Goal: Task Accomplishment & Management: Complete application form

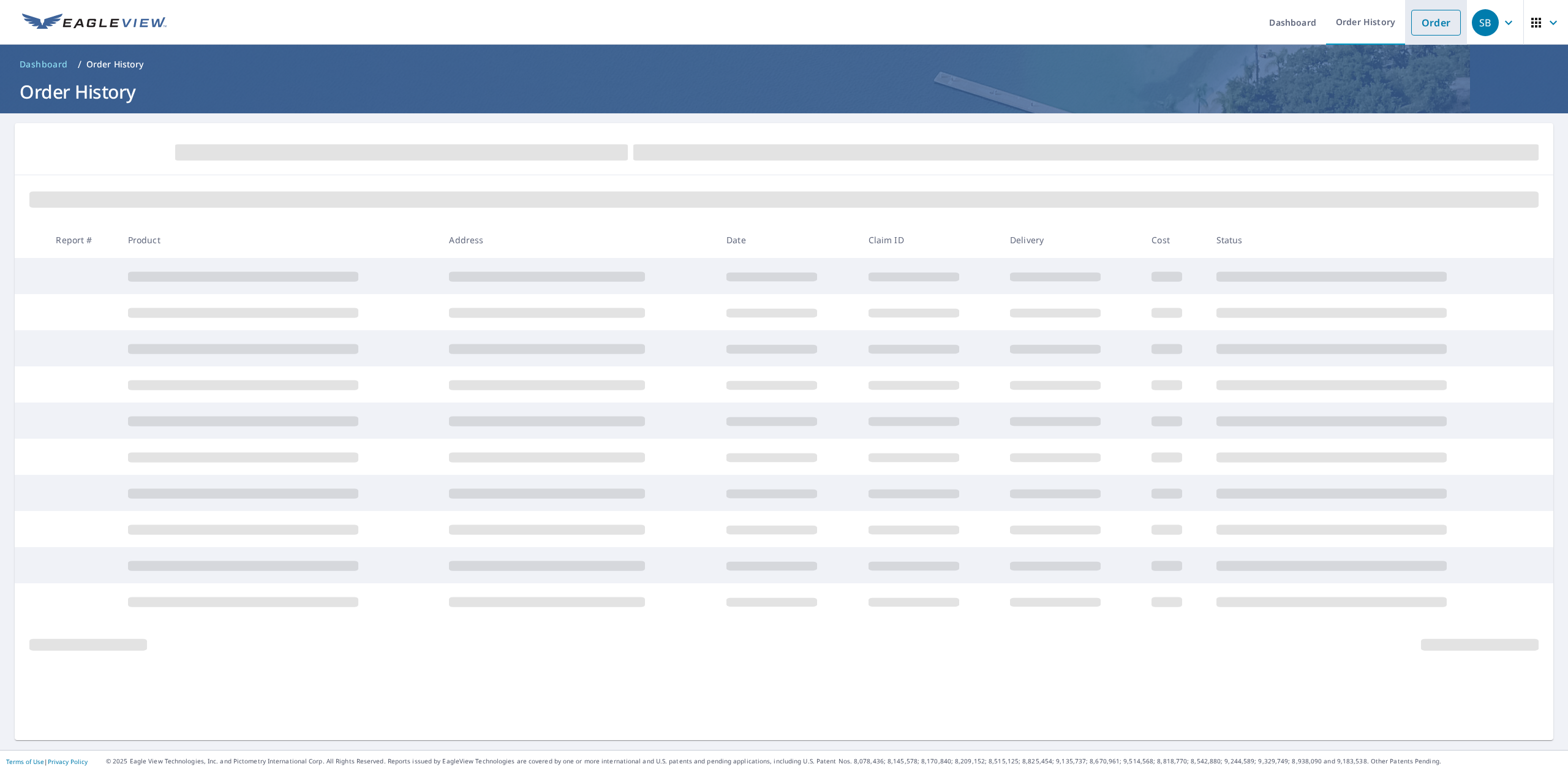
click at [1415, 25] on link "Order" at bounding box center [1437, 23] width 50 height 26
click at [1412, 23] on link "Order" at bounding box center [1437, 23] width 50 height 26
click at [1360, 203] on span at bounding box center [784, 200] width 1510 height 16
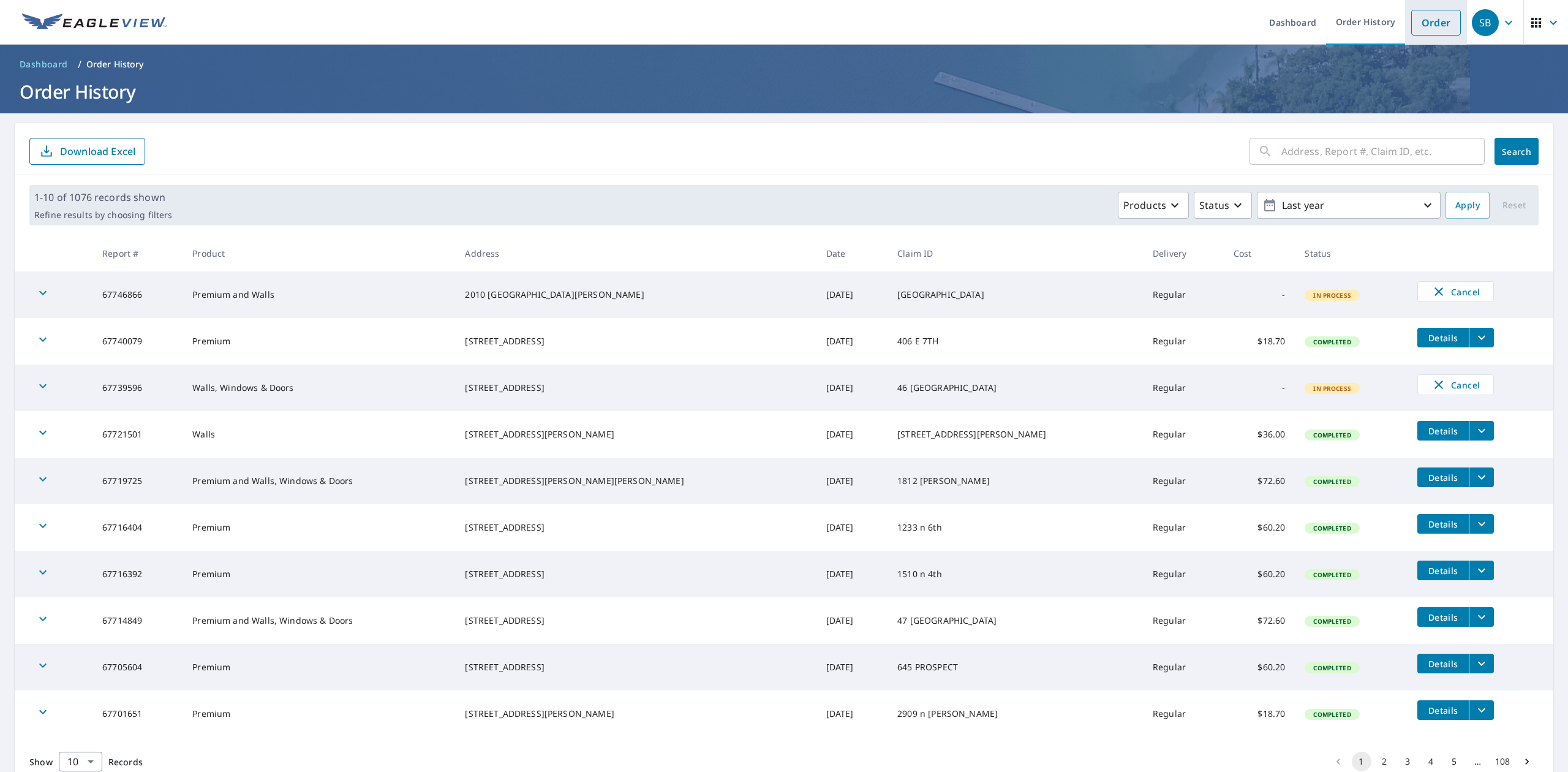
click at [1417, 25] on link "Order" at bounding box center [1437, 23] width 50 height 26
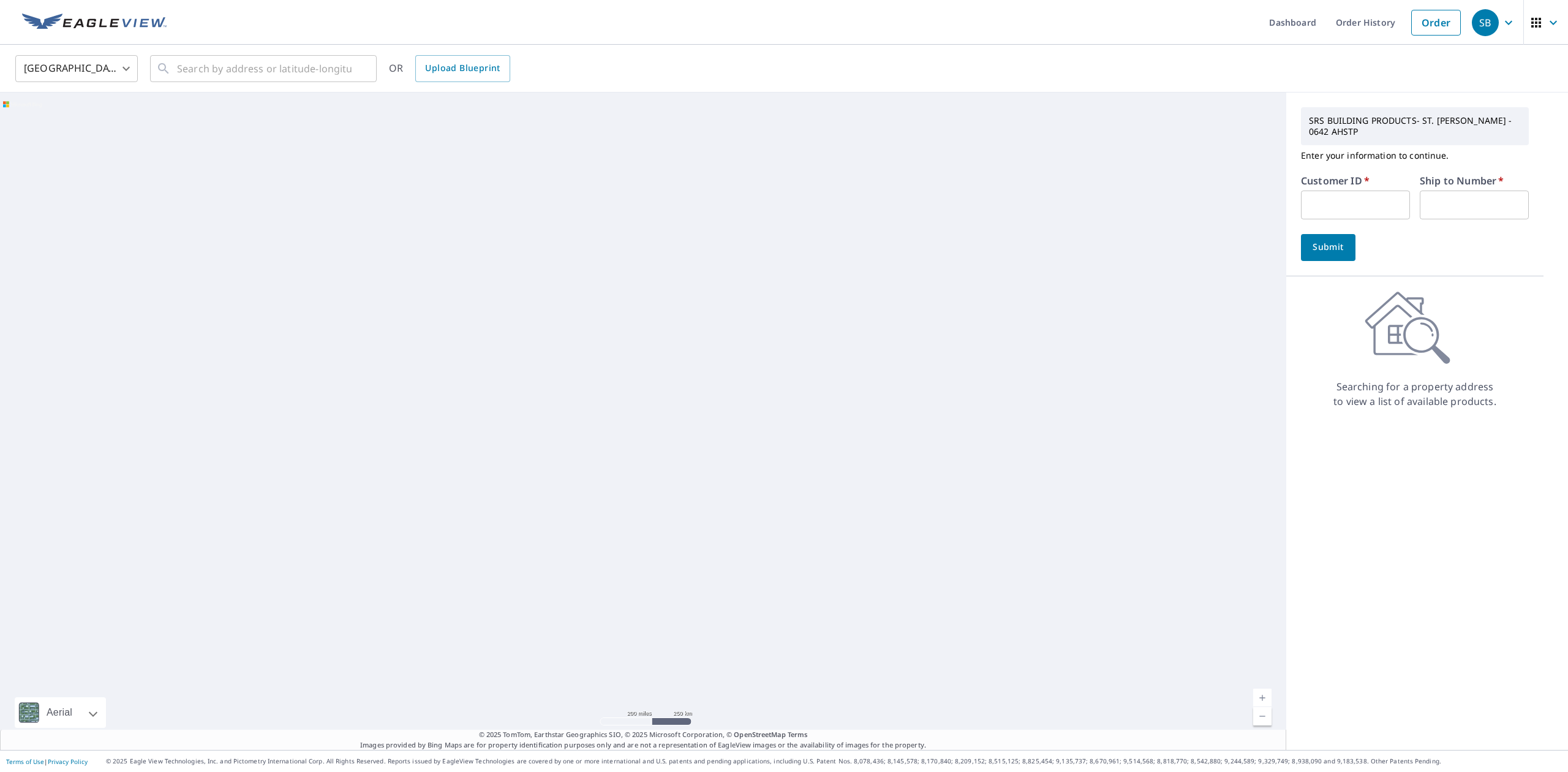
click at [1339, 199] on input "text" at bounding box center [1355, 205] width 109 height 29
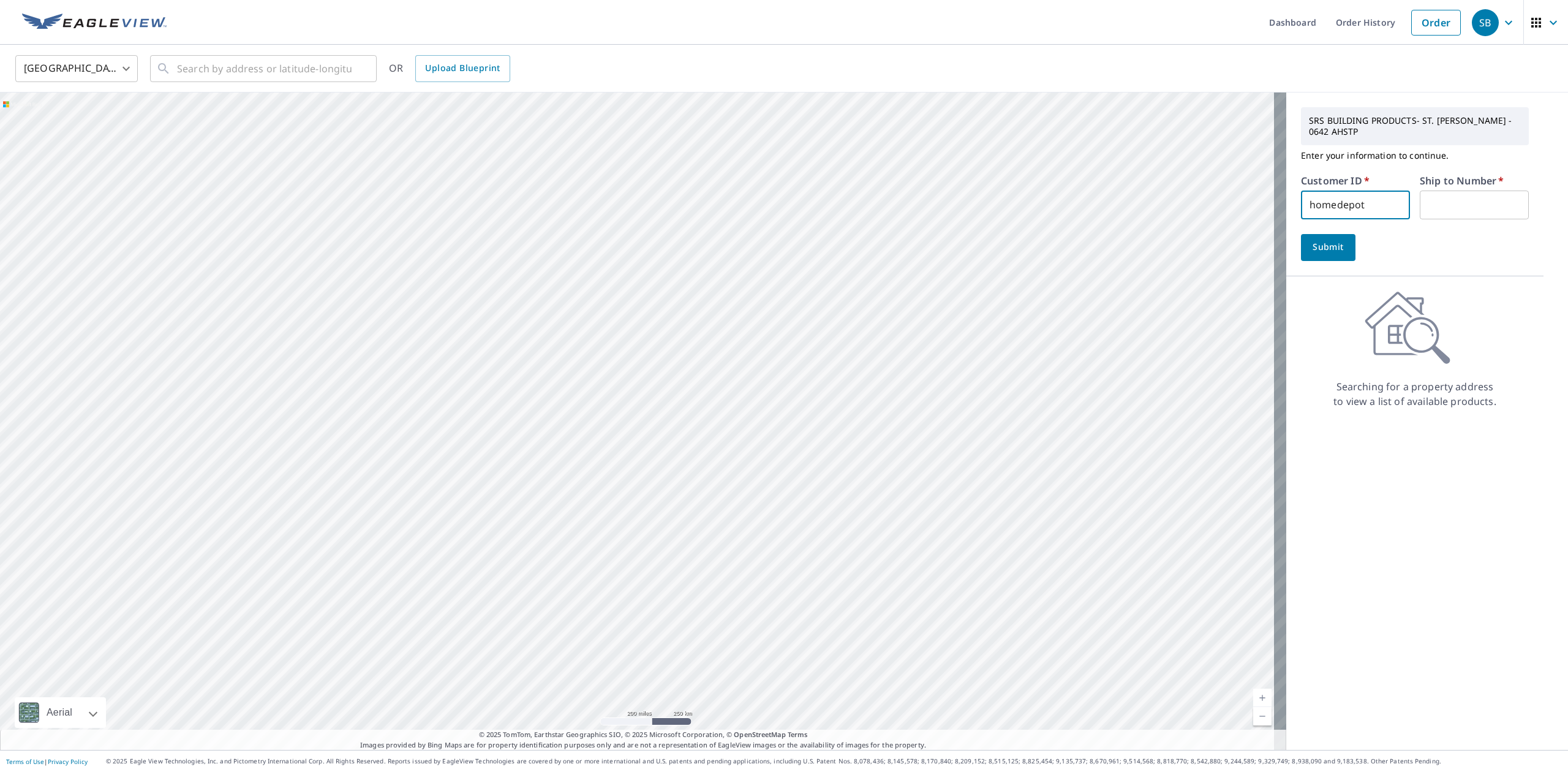
type input "homedepot"
click at [1448, 193] on input "text" at bounding box center [1474, 205] width 109 height 29
type input "1061"
click at [311, 69] on input "text" at bounding box center [264, 68] width 175 height 34
click at [448, 67] on span "Upload Blueprint" at bounding box center [462, 68] width 75 height 16
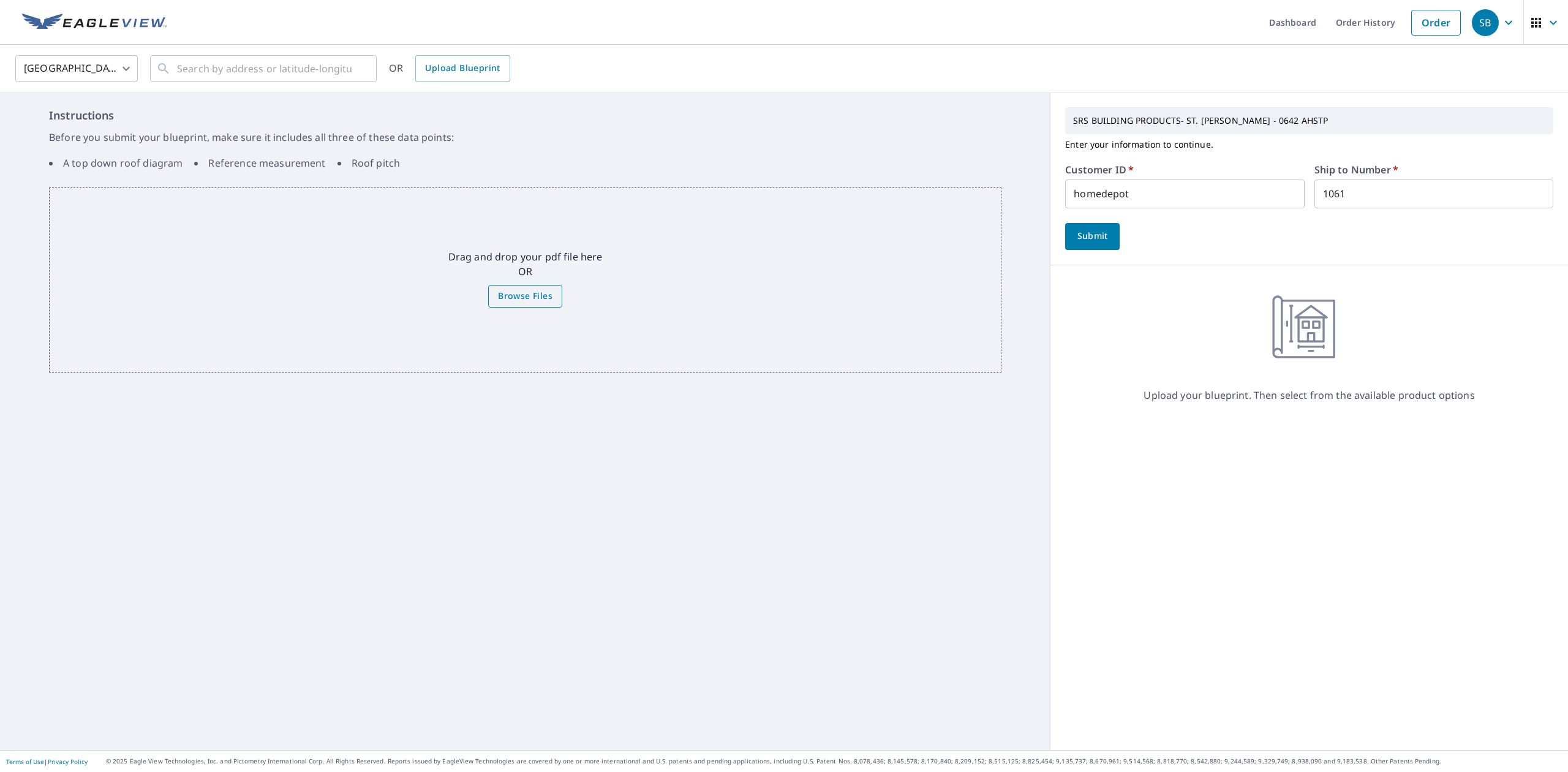
click at [527, 299] on span "Browse Files" at bounding box center [525, 296] width 55 height 16
click at [0, 0] on input "Browse Files" at bounding box center [0, 0] width 0 height 0
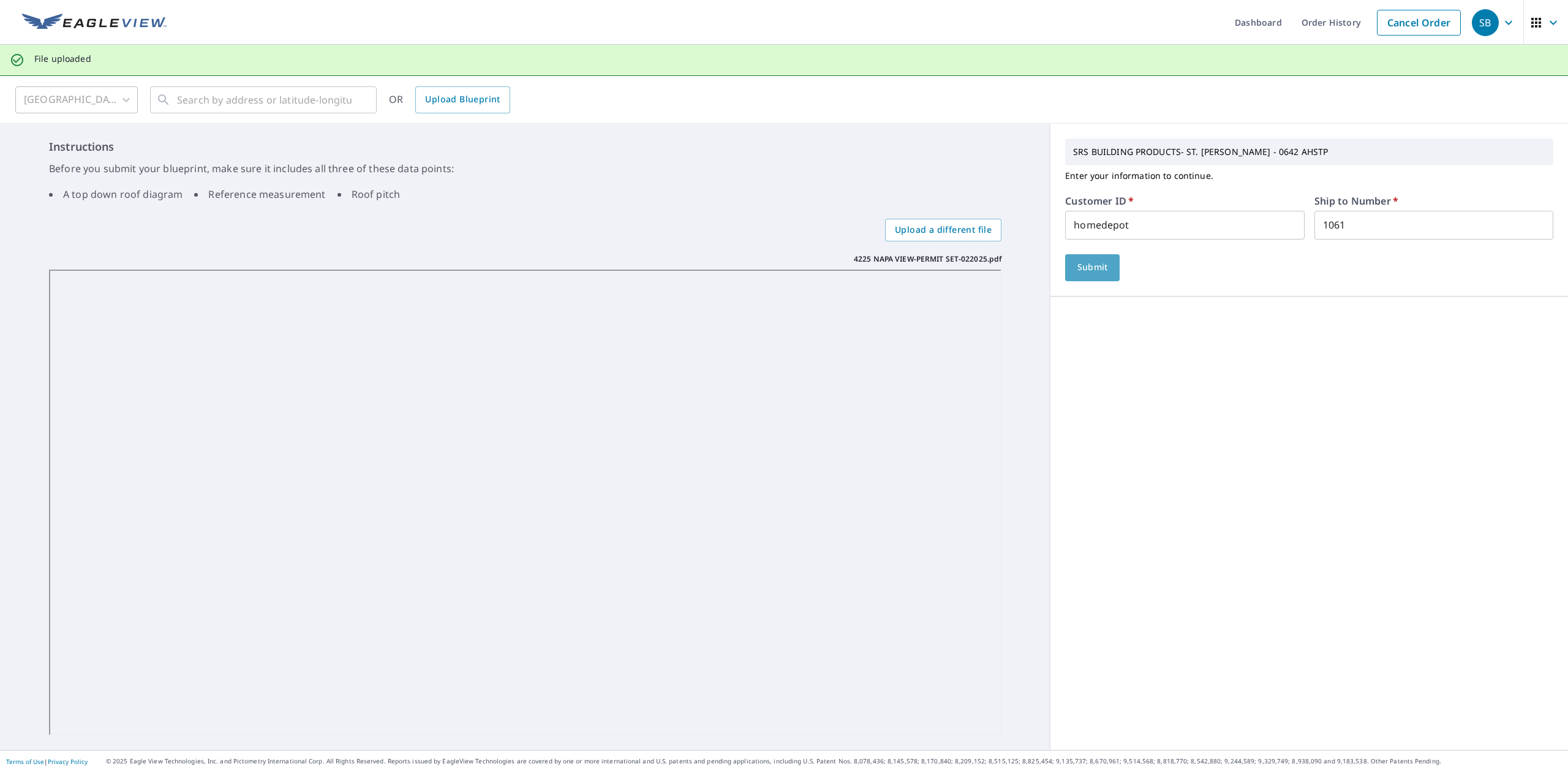
click at [1091, 266] on span "Submit" at bounding box center [1092, 268] width 35 height 16
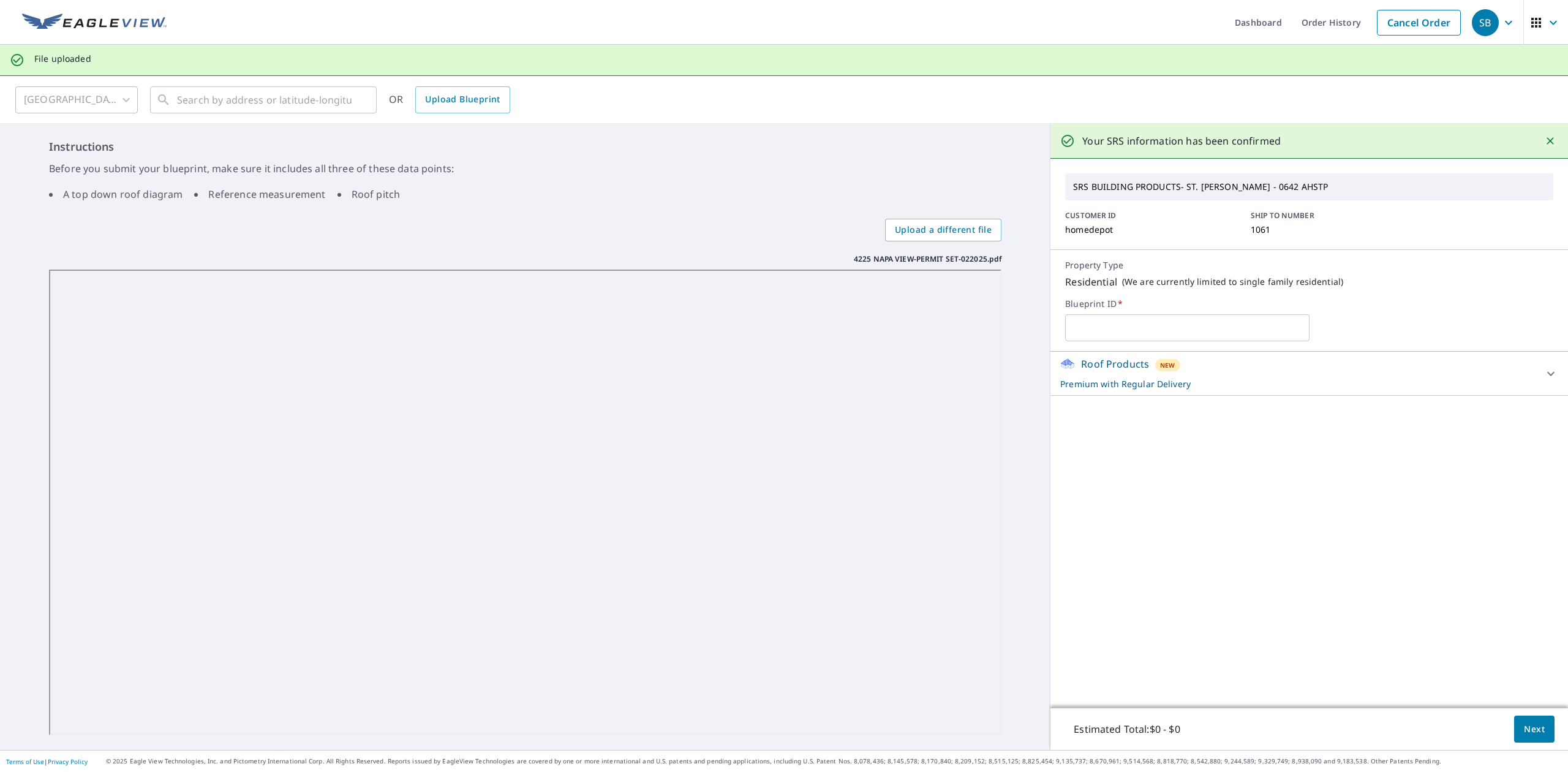
click at [1138, 333] on input "text" at bounding box center [1186, 328] width 244 height 34
click at [1103, 324] on input "text" at bounding box center [1186, 328] width 244 height 34
type input "[STREET_ADDRESS]"
click at [1530, 727] on span "Next" at bounding box center [1534, 730] width 21 height 16
click at [1537, 365] on div at bounding box center [1551, 373] width 29 height 29
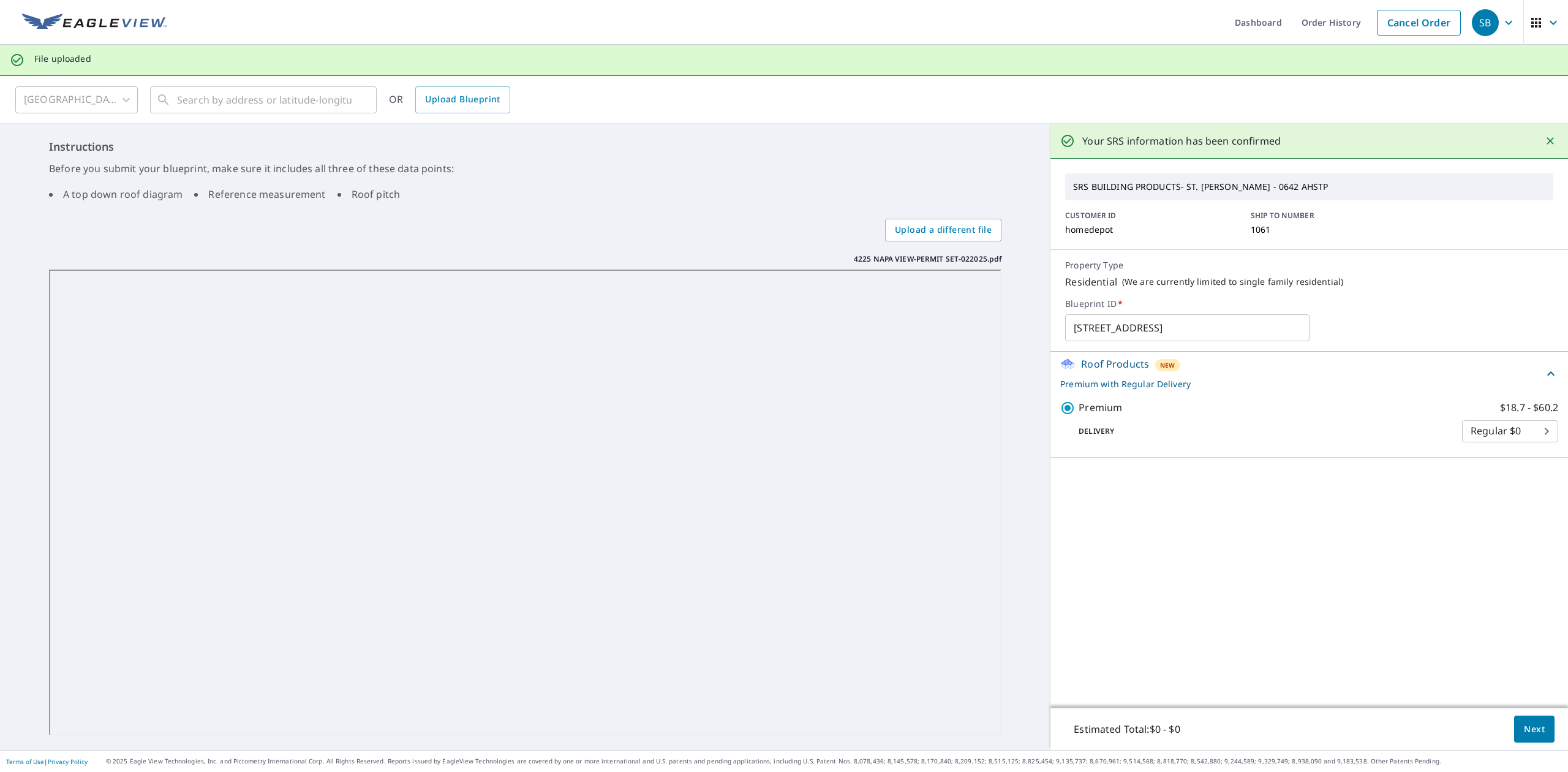
click at [1260, 564] on div "Roof Products New Premium with Regular Delivery Premium $18.7 - $60.2 Delivery …" at bounding box center [1309, 530] width 518 height 356
click at [1524, 728] on span "Next" at bounding box center [1534, 730] width 21 height 16
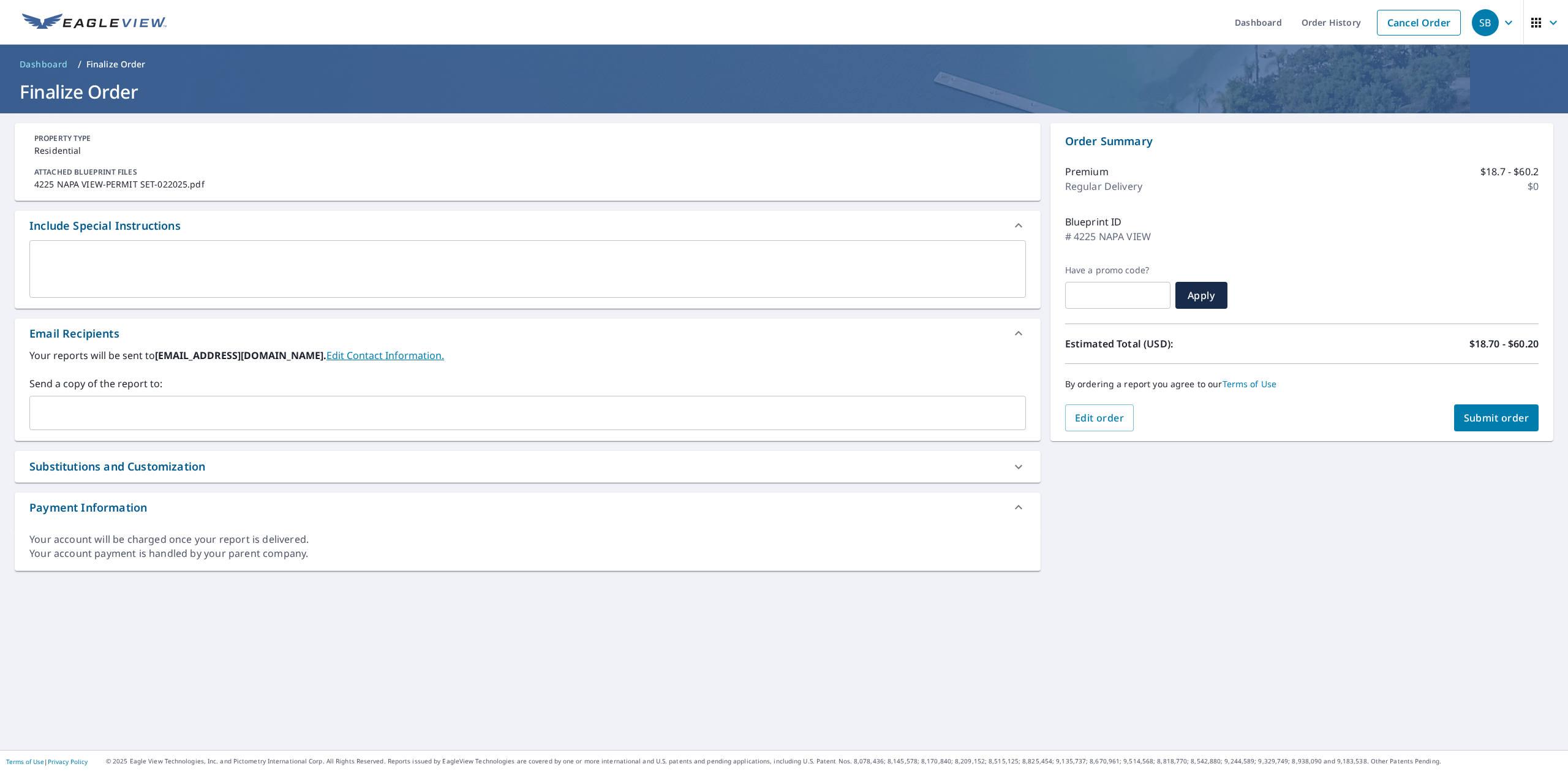
click at [186, 237] on div "Include Special Instructions" at bounding box center [528, 225] width 1026 height 29
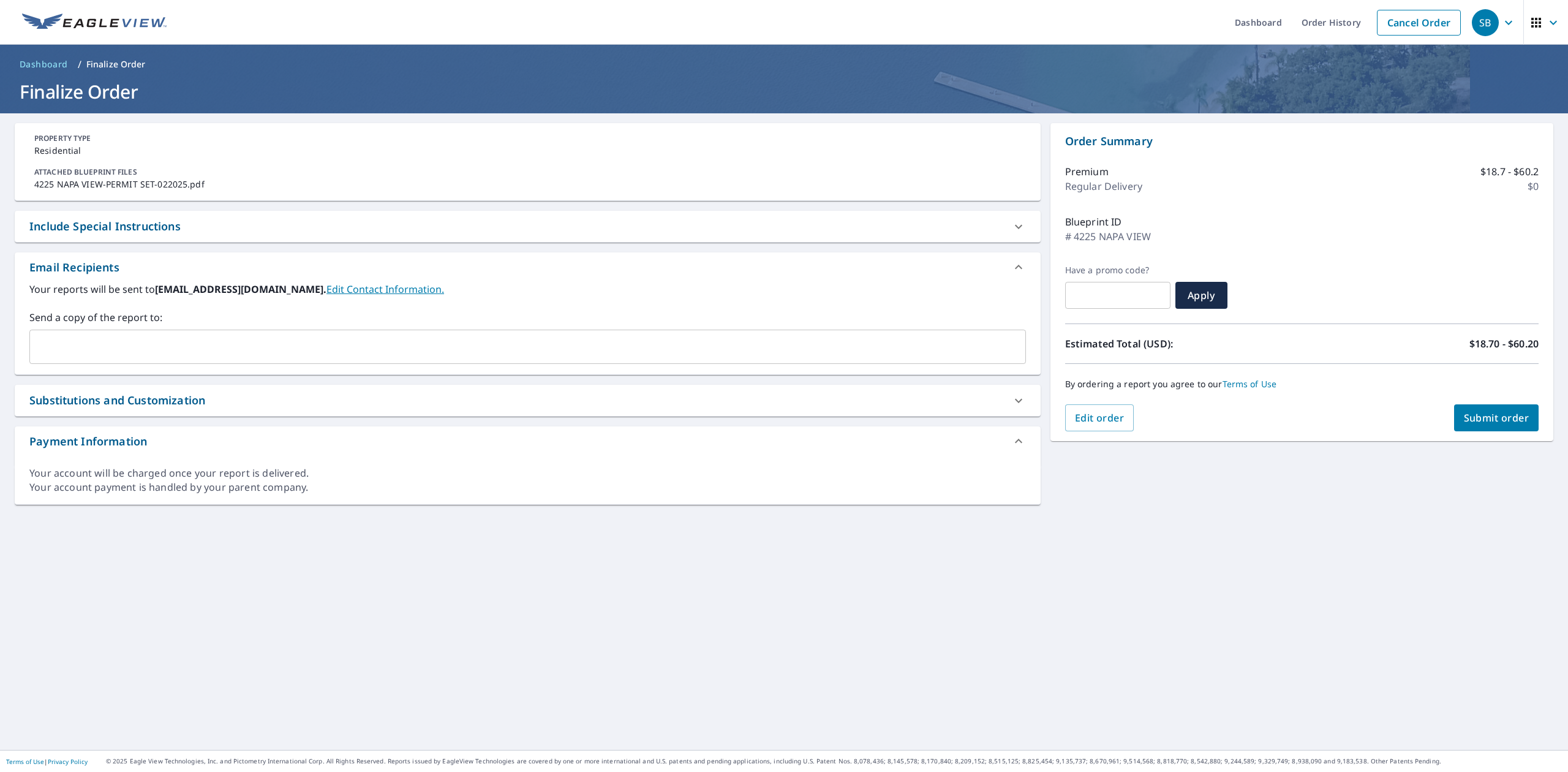
click at [1015, 227] on icon at bounding box center [1019, 227] width 7 height 4
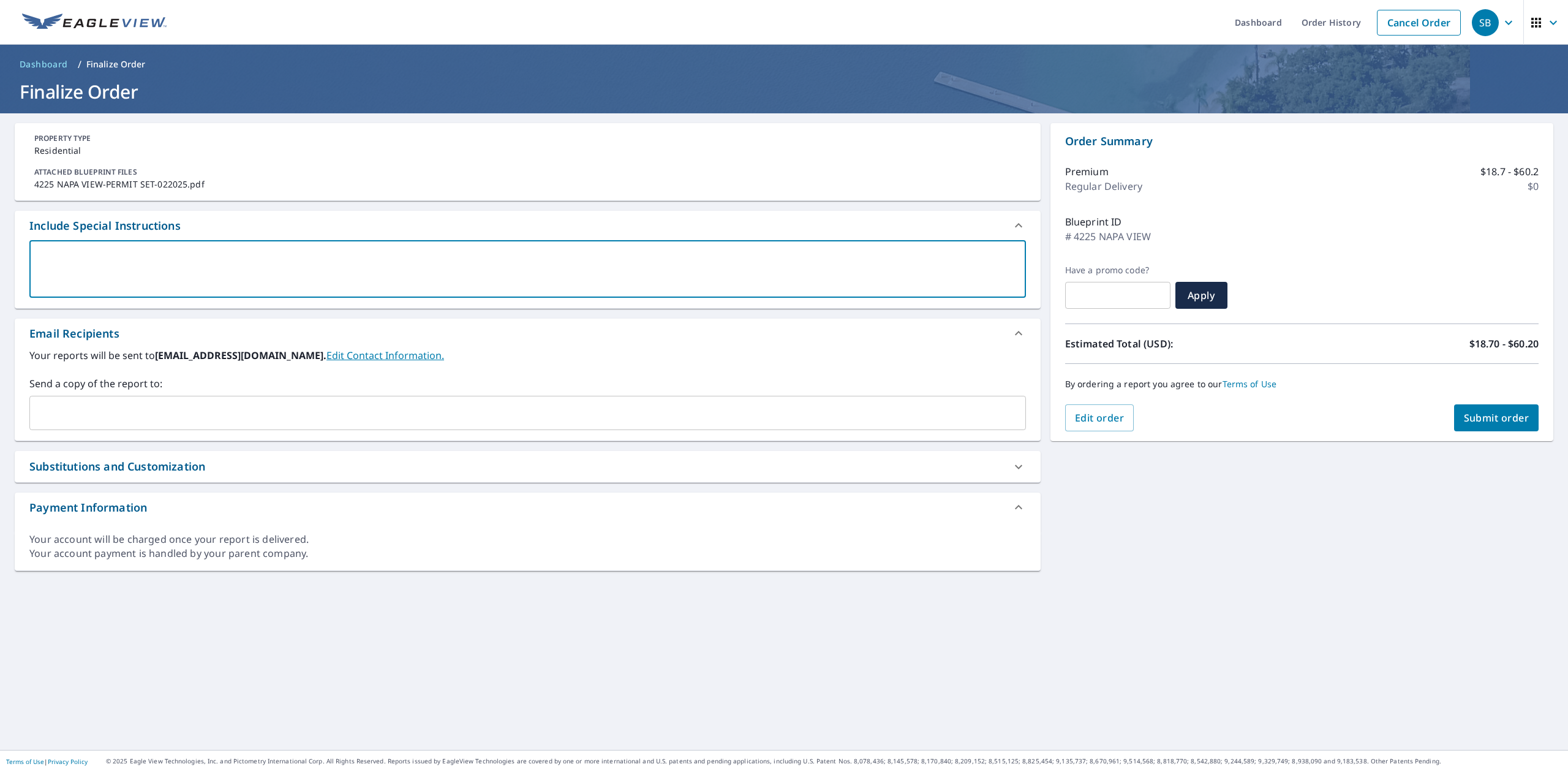
click at [170, 252] on textarea at bounding box center [527, 269] width 980 height 35
type textarea "N"
type textarea "x"
checkbox input "true"
type textarea "Ne"
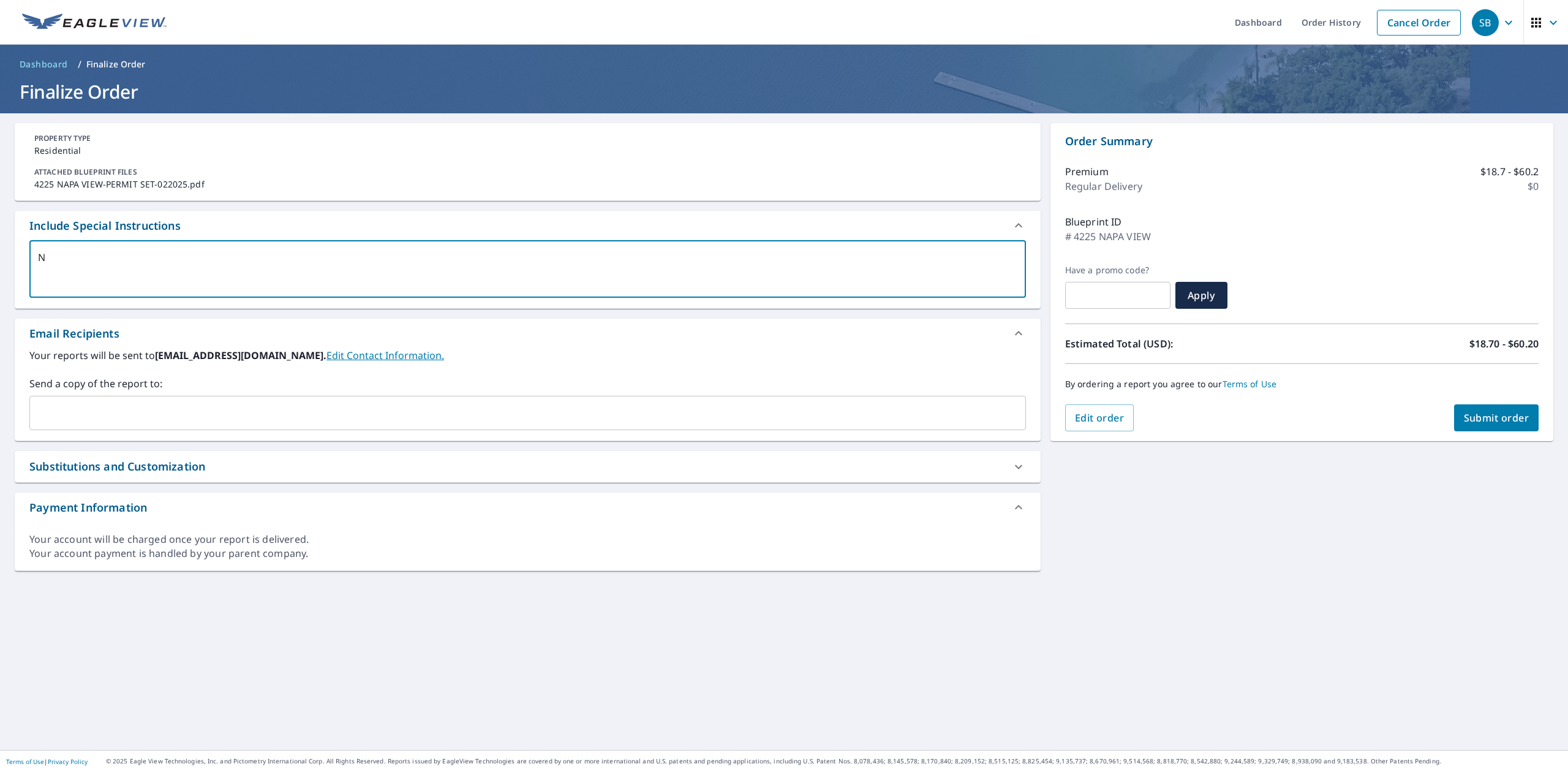
type textarea "x"
checkbox input "true"
type textarea "Nee"
type textarea "x"
checkbox input "true"
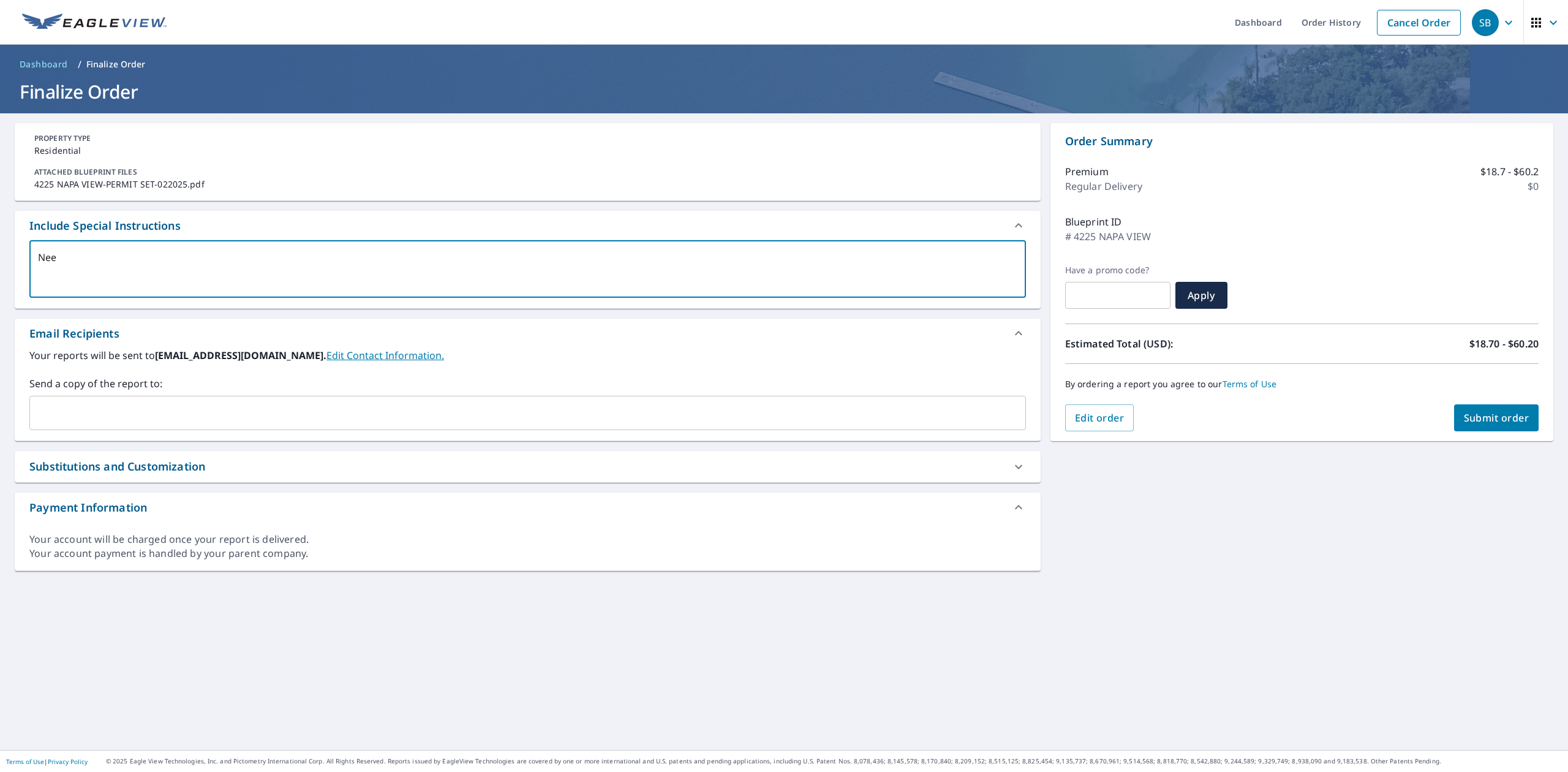
type textarea "Need"
type textarea "x"
checkbox input "true"
type textarea "Need"
type textarea "x"
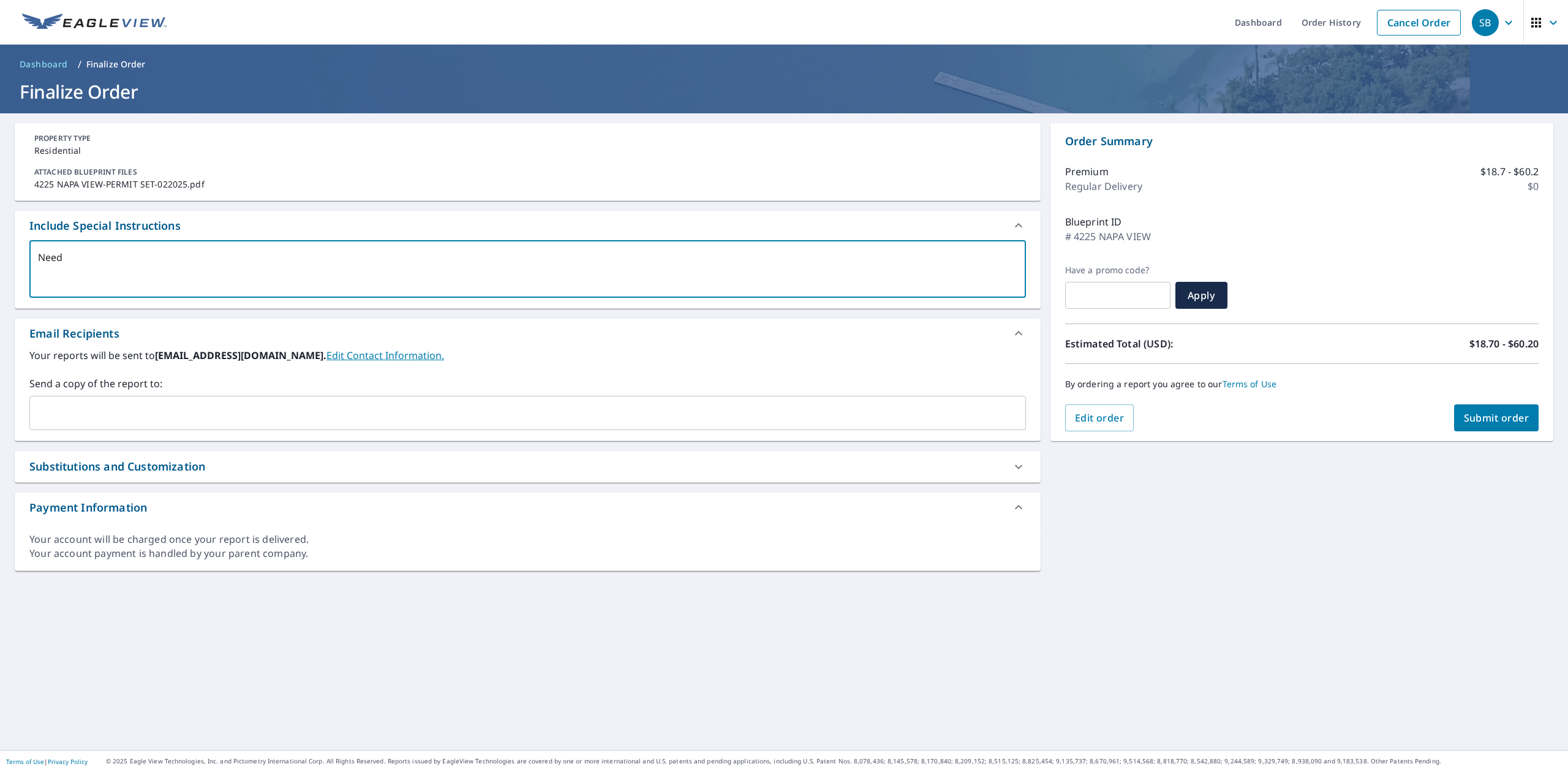
checkbox input "true"
type textarea "Need f"
type textarea "x"
checkbox input "true"
type textarea "Need fu"
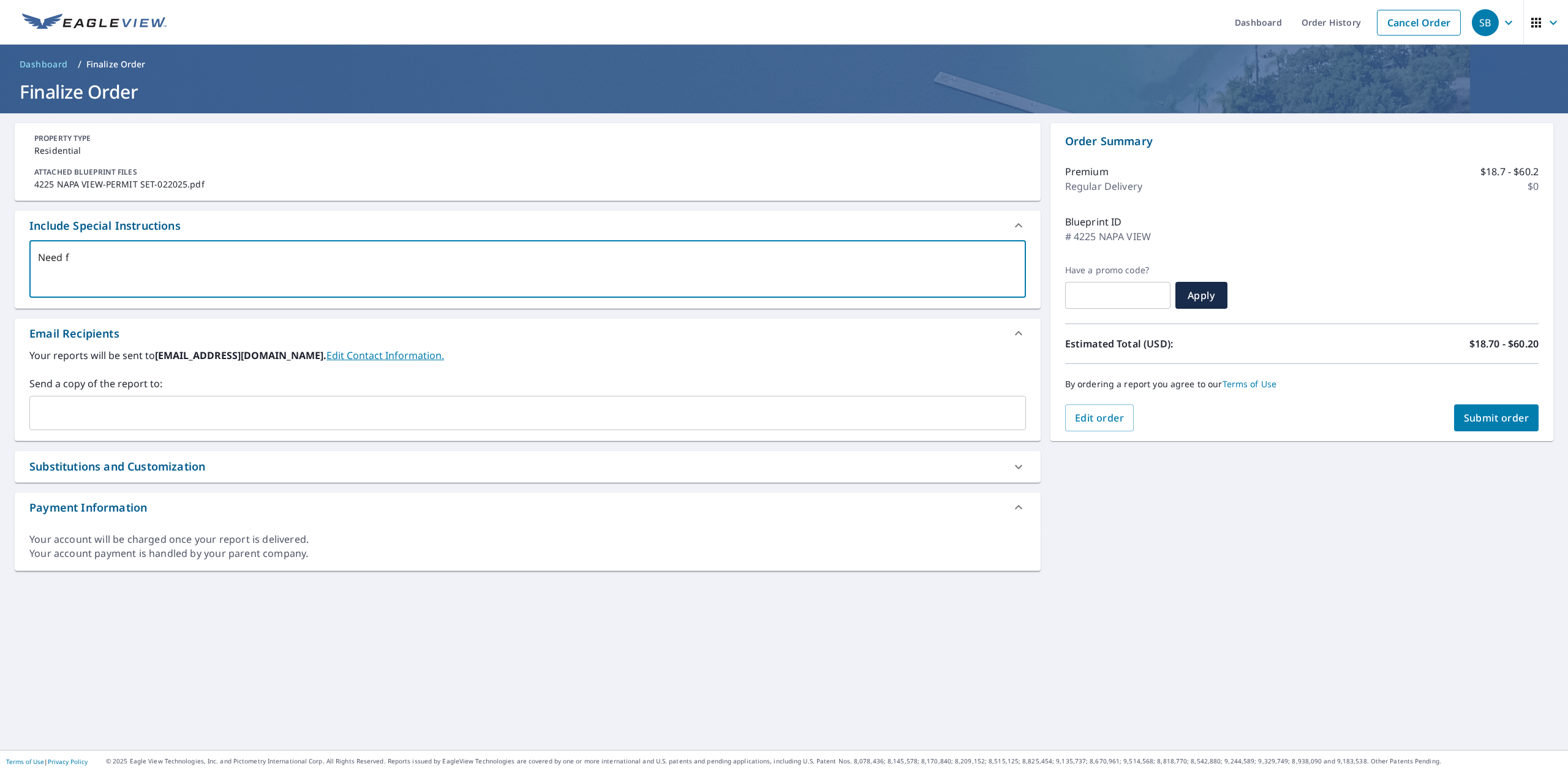
type textarea "x"
checkbox input "true"
type textarea "Need ful"
type textarea "x"
checkbox input "true"
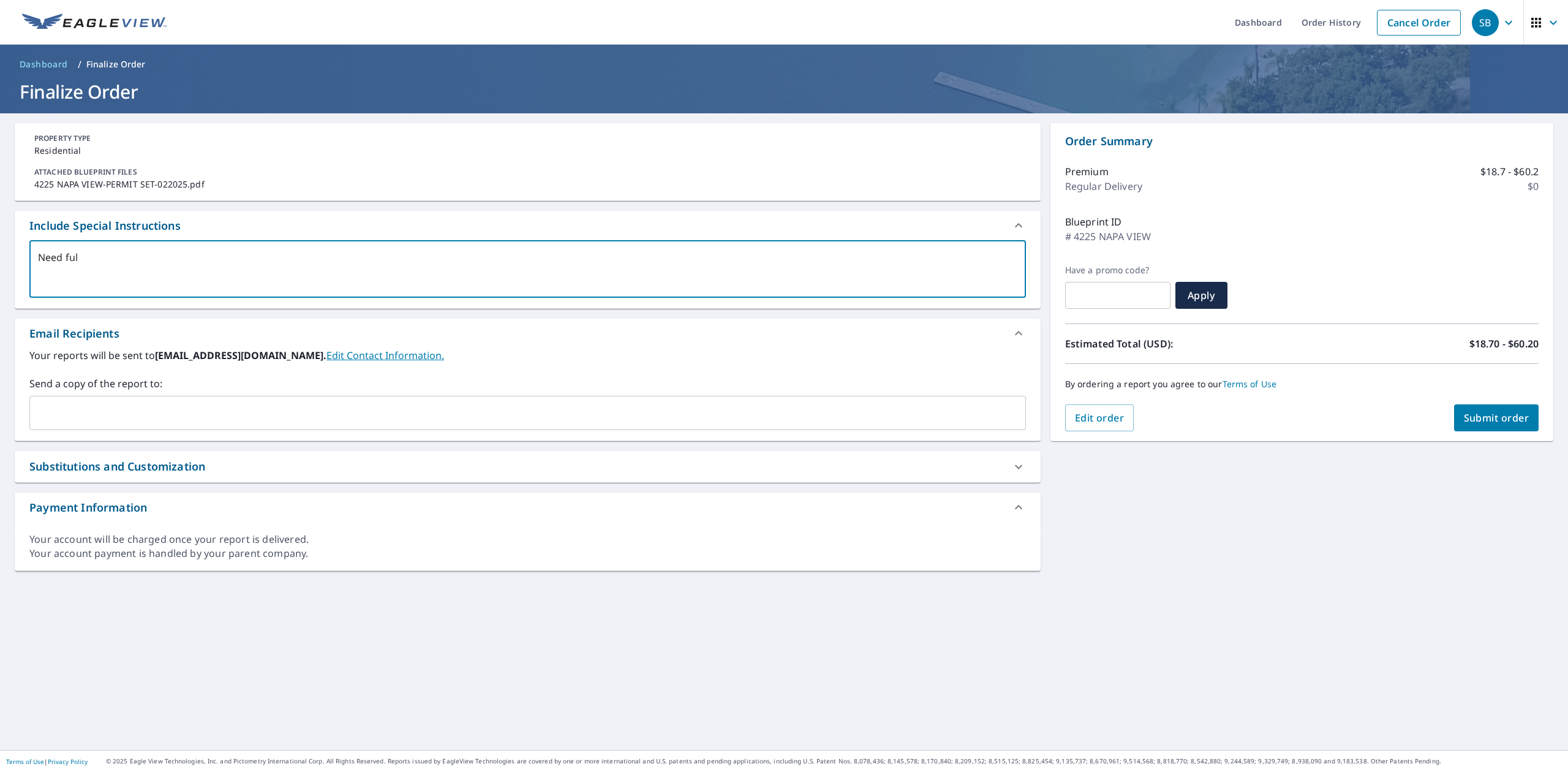
type textarea "Need full"
type textarea "x"
checkbox input "true"
type textarea "Need full"
type textarea "x"
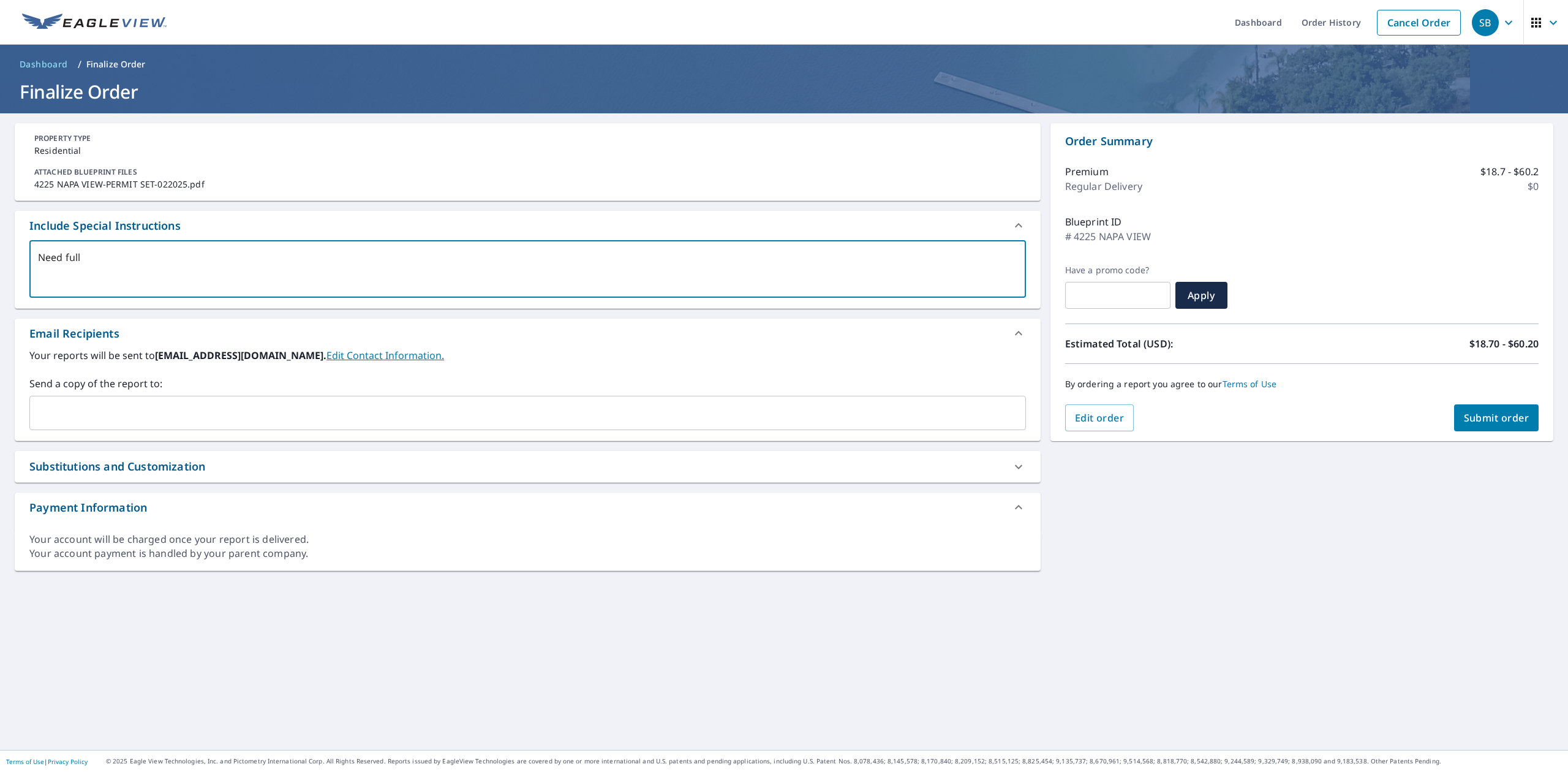
checkbox input "true"
type textarea "Need full r"
type textarea "x"
checkbox input "true"
type textarea "Need full ro"
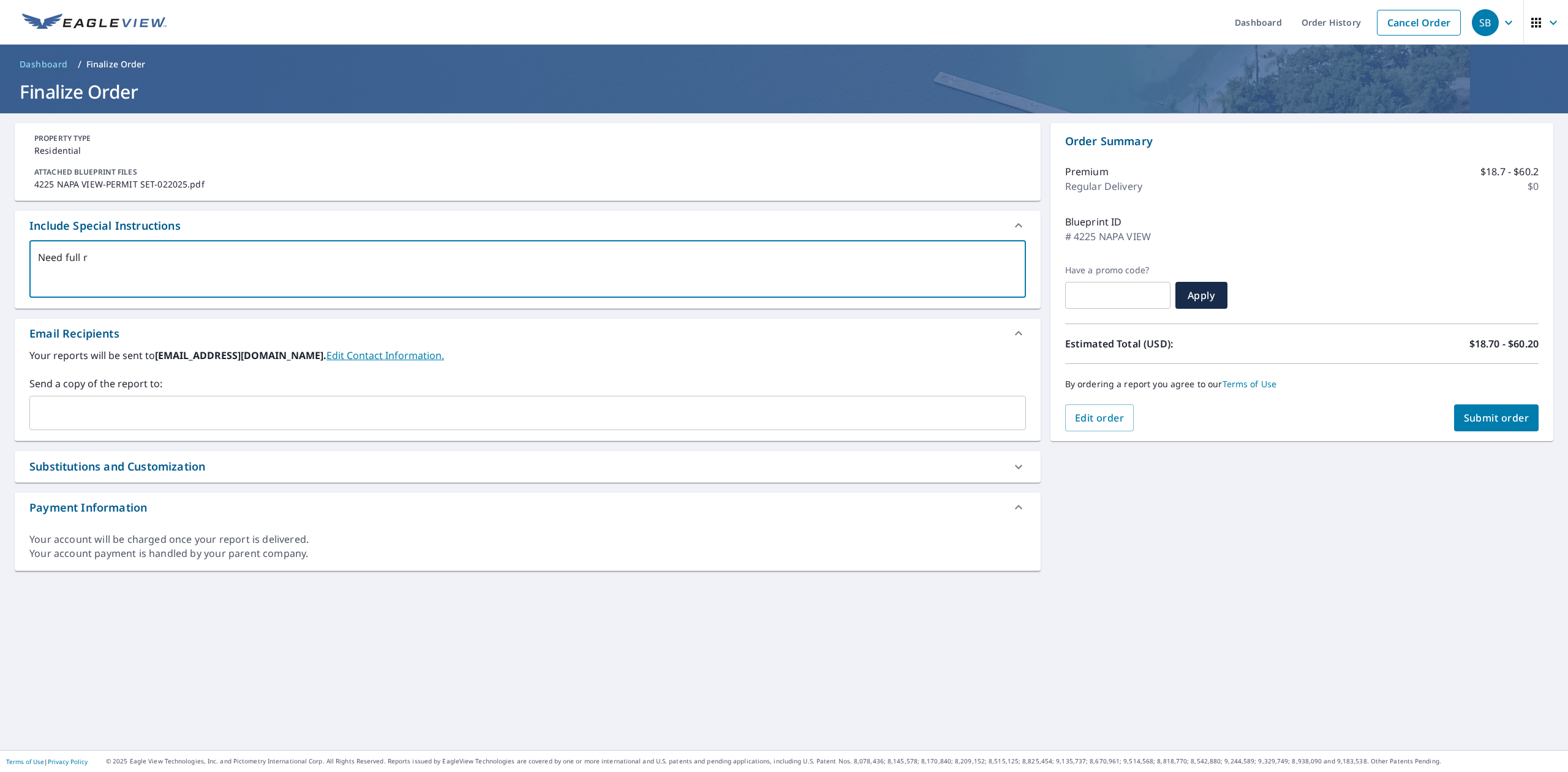
type textarea "x"
checkbox input "true"
type textarea "Need full roo"
type textarea "x"
checkbox input "true"
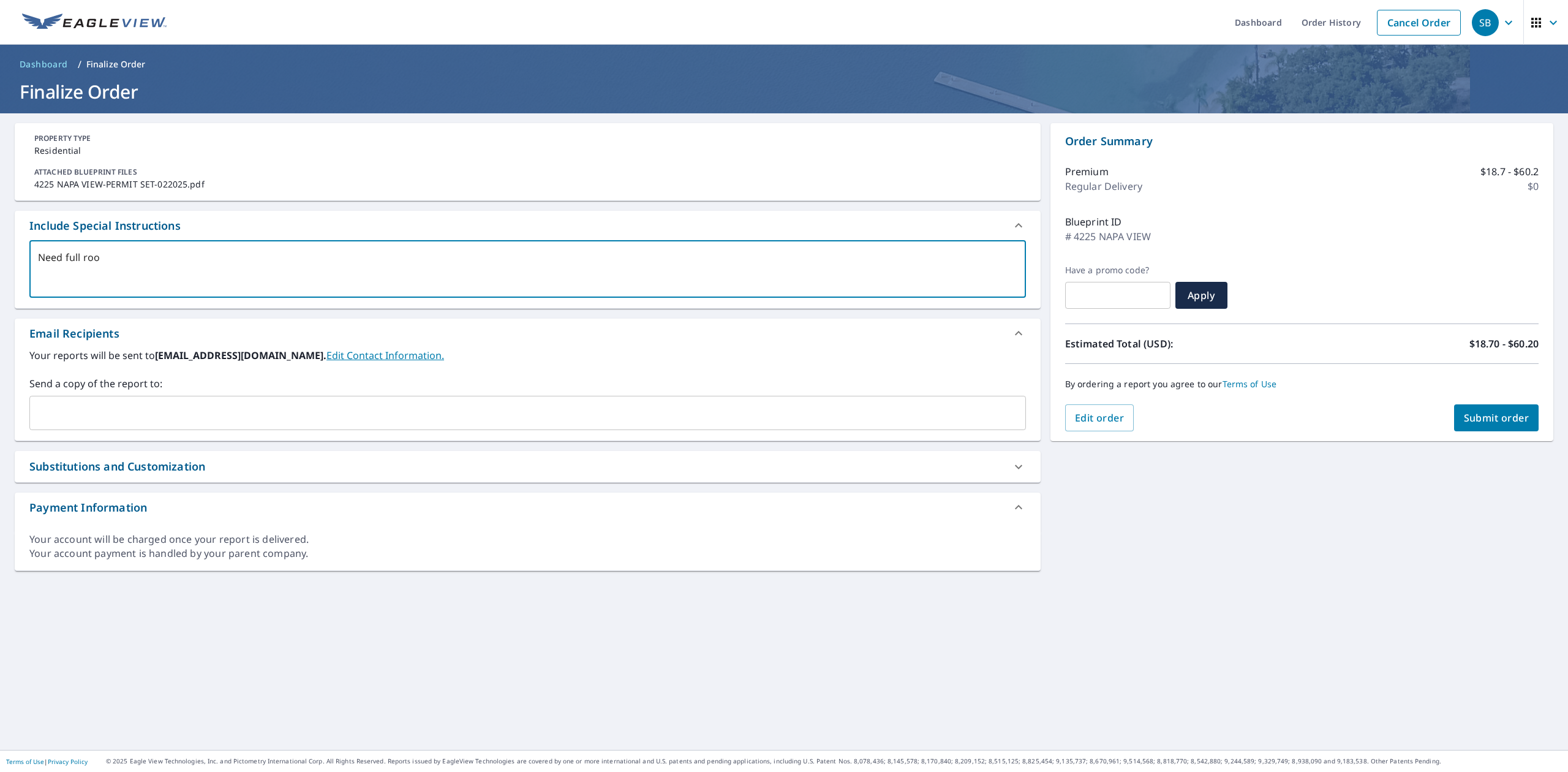
type textarea "Need full roof"
type textarea "x"
checkbox input "true"
type textarea "Need full roof"
type textarea "x"
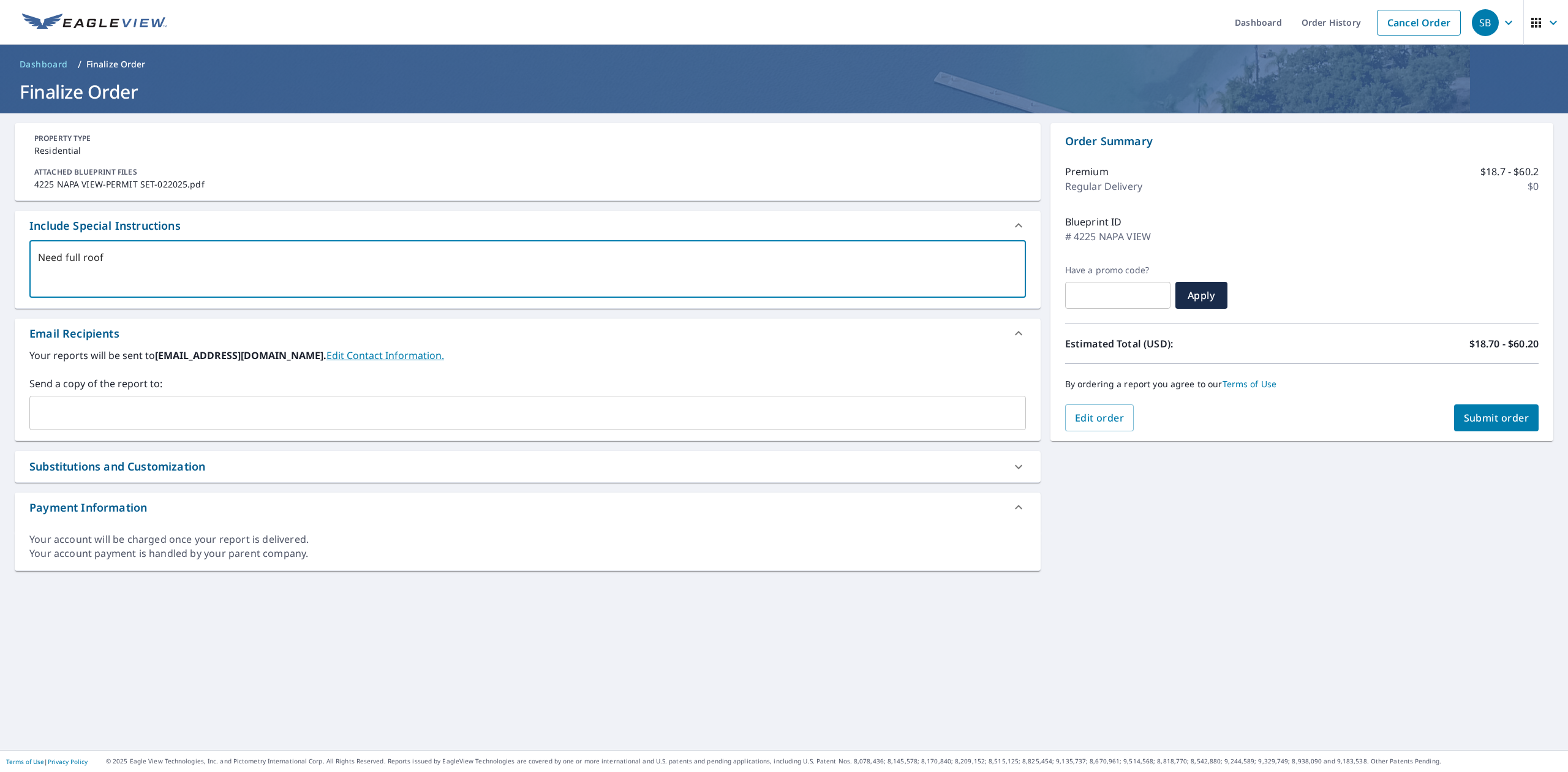
checkbox input "true"
type textarea "Need full roof a"
type textarea "x"
checkbox input "true"
type textarea "Need full roof an"
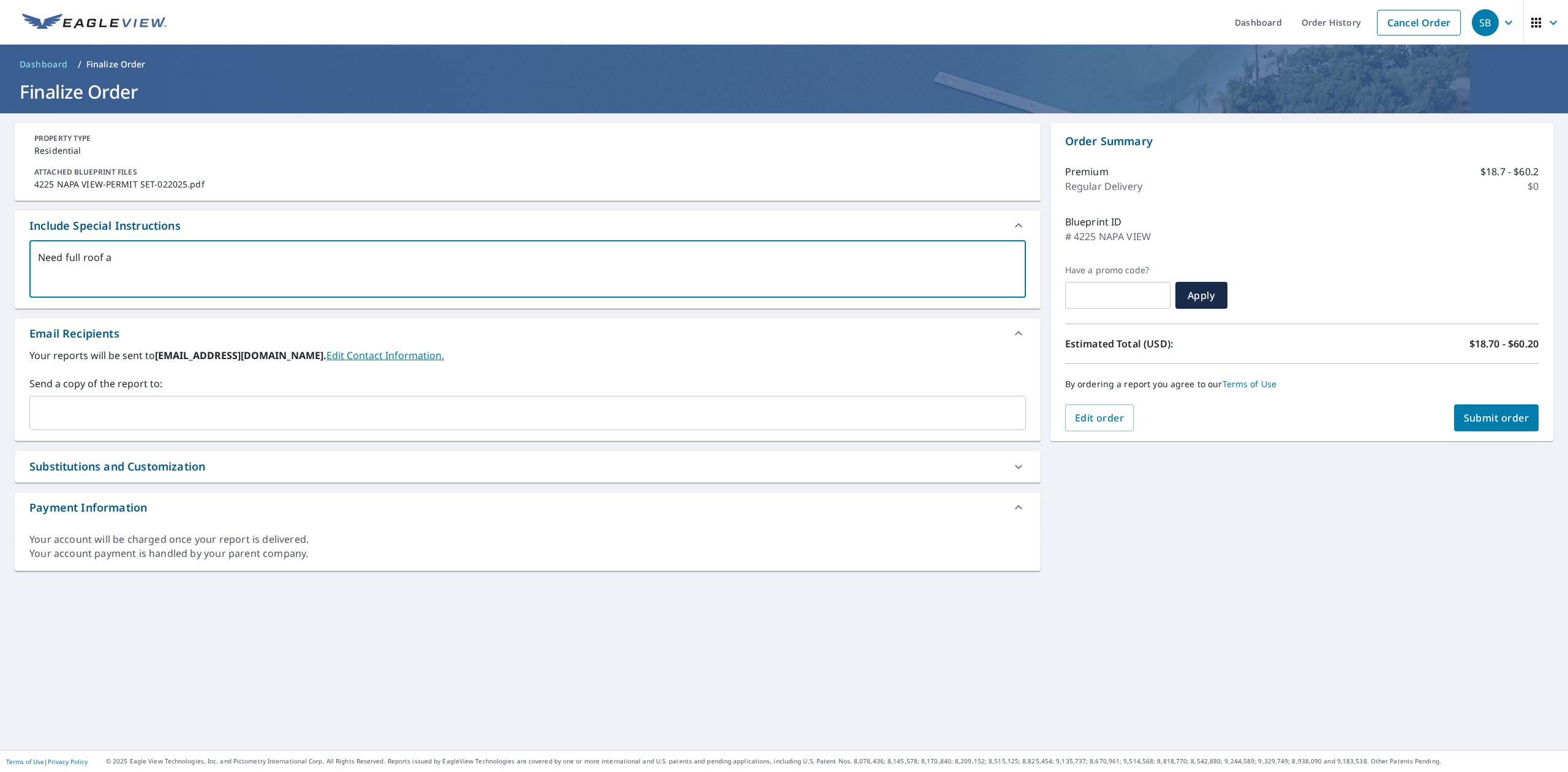
type textarea "x"
checkbox input "true"
type textarea "Need full roof and"
type textarea "x"
checkbox input "true"
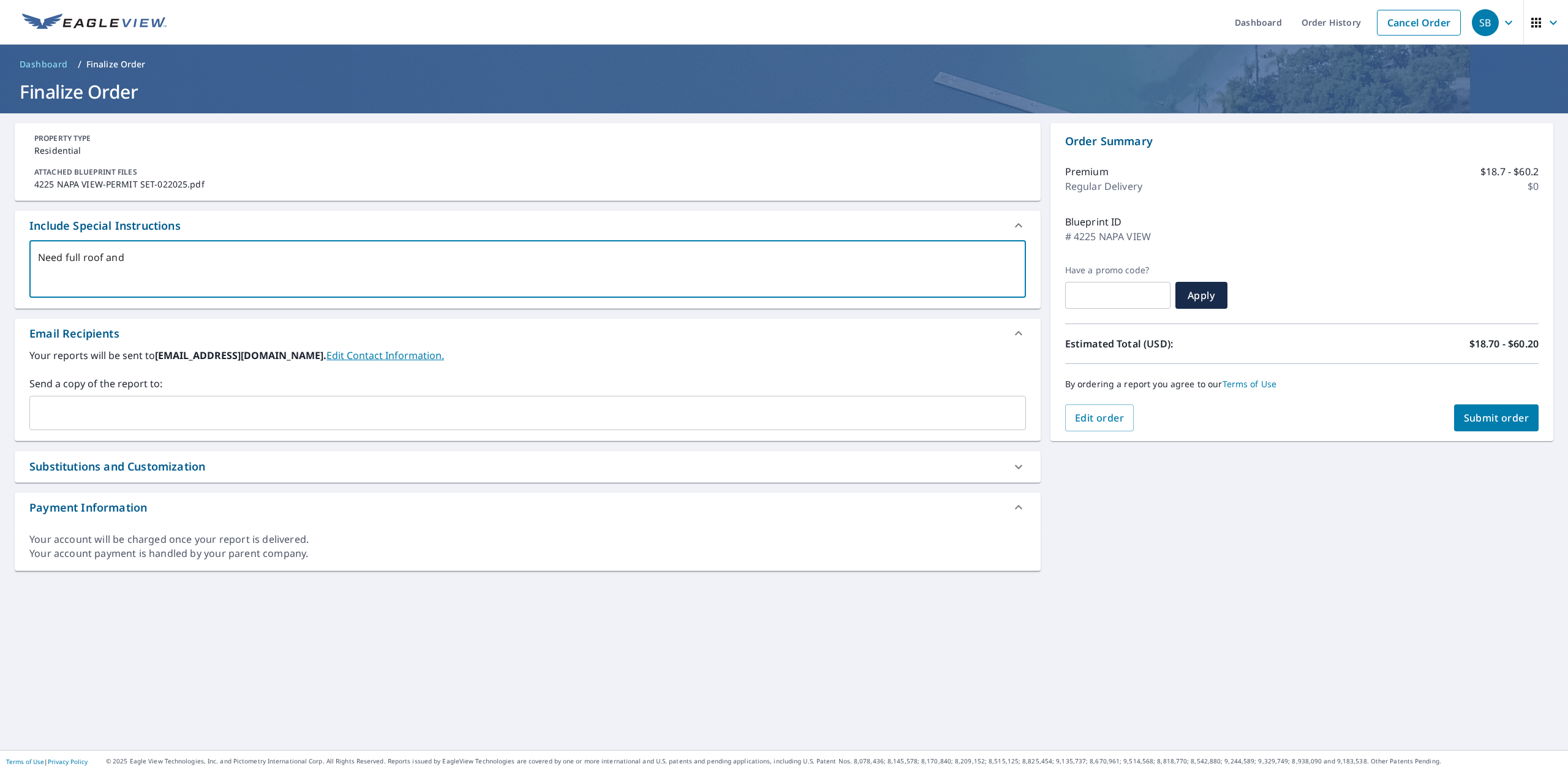
type textarea "Need full roof and"
type textarea "x"
checkbox input "true"
type textarea "Need full roof and s"
type textarea "x"
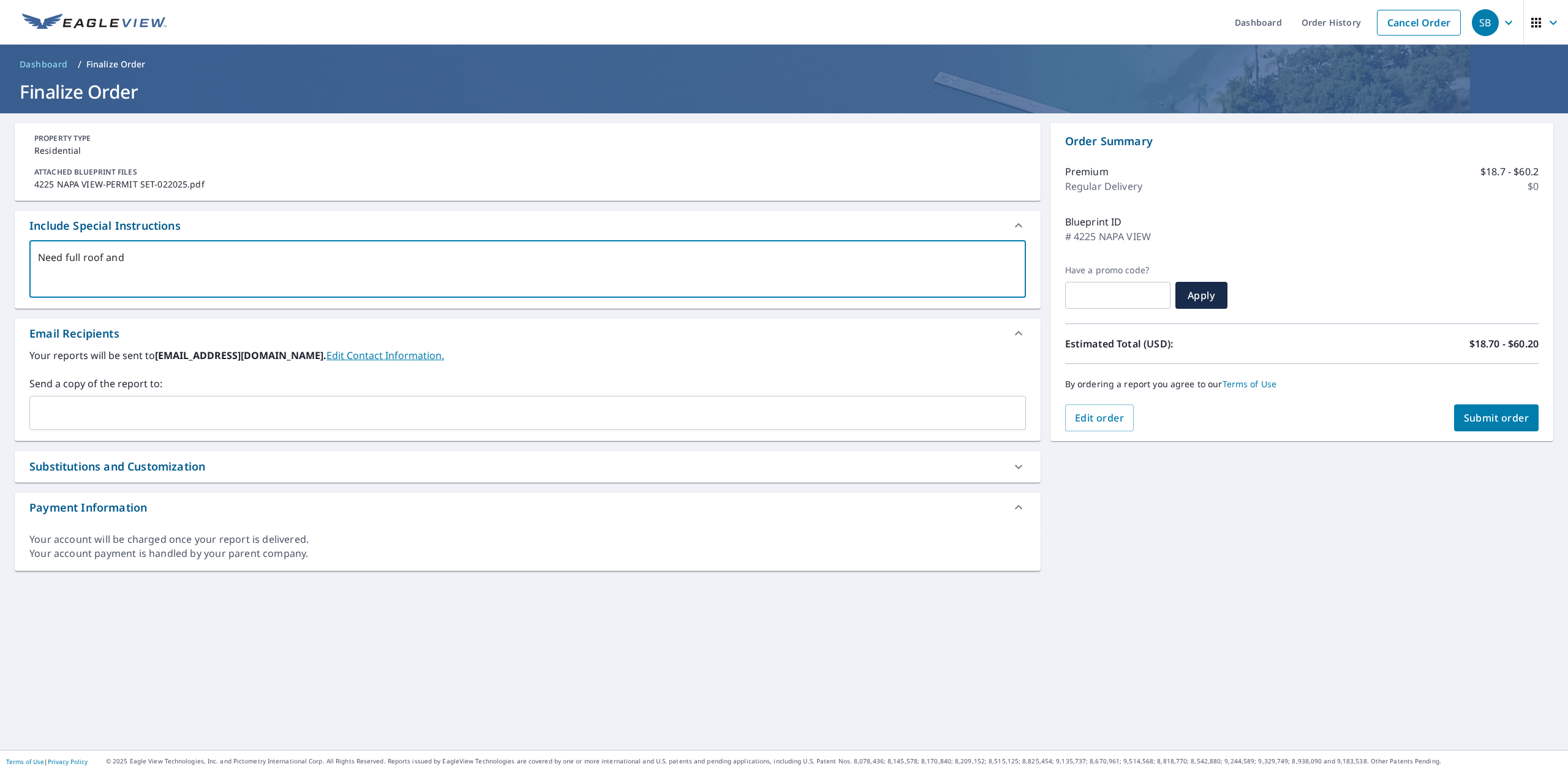
checkbox input "true"
type textarea "Need full roof and si"
type textarea "x"
checkbox input "true"
type textarea "Need full roof and sid"
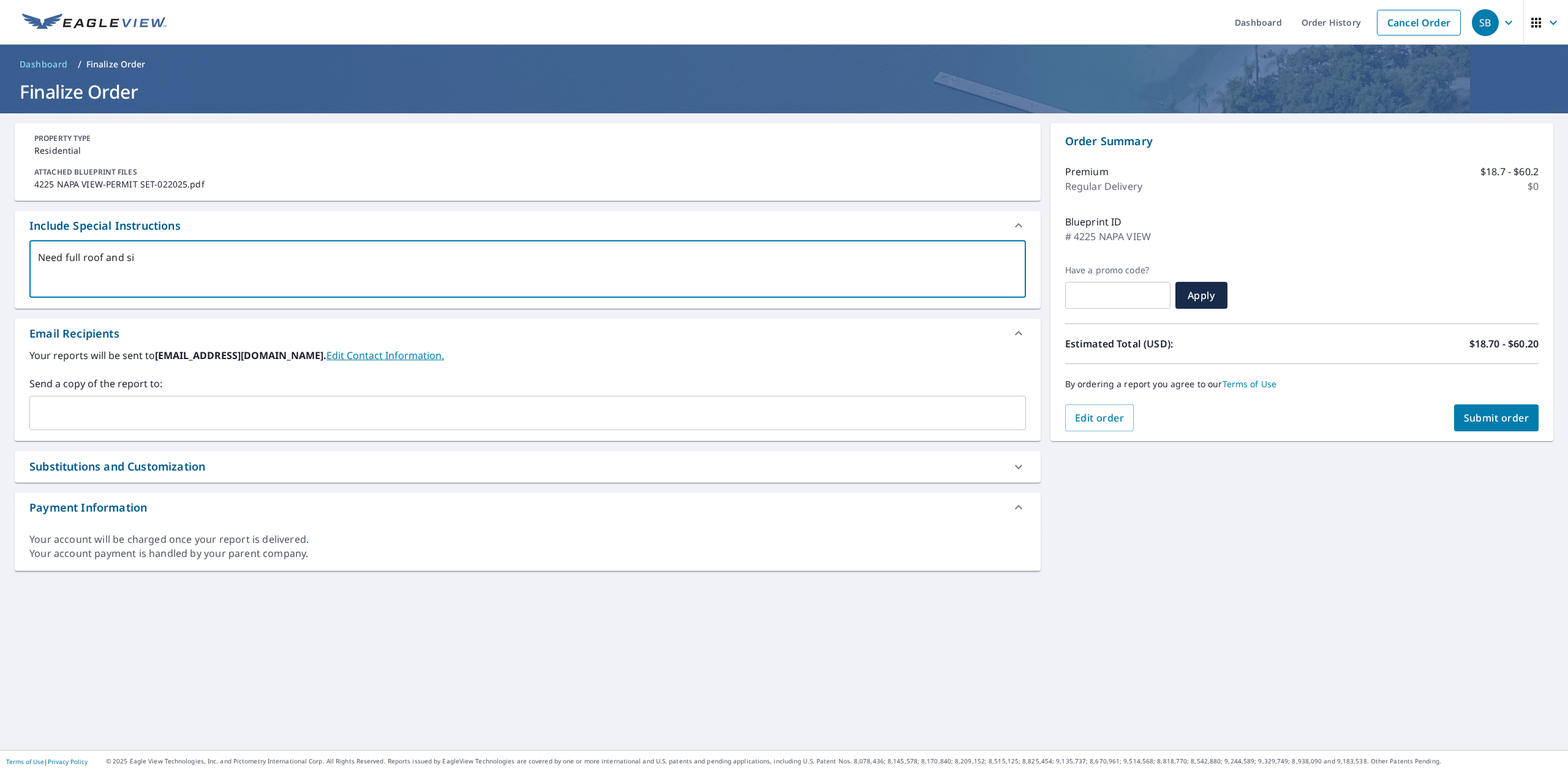
type textarea "x"
checkbox input "true"
type textarea "Need full roof and sidi"
type textarea "x"
checkbox input "true"
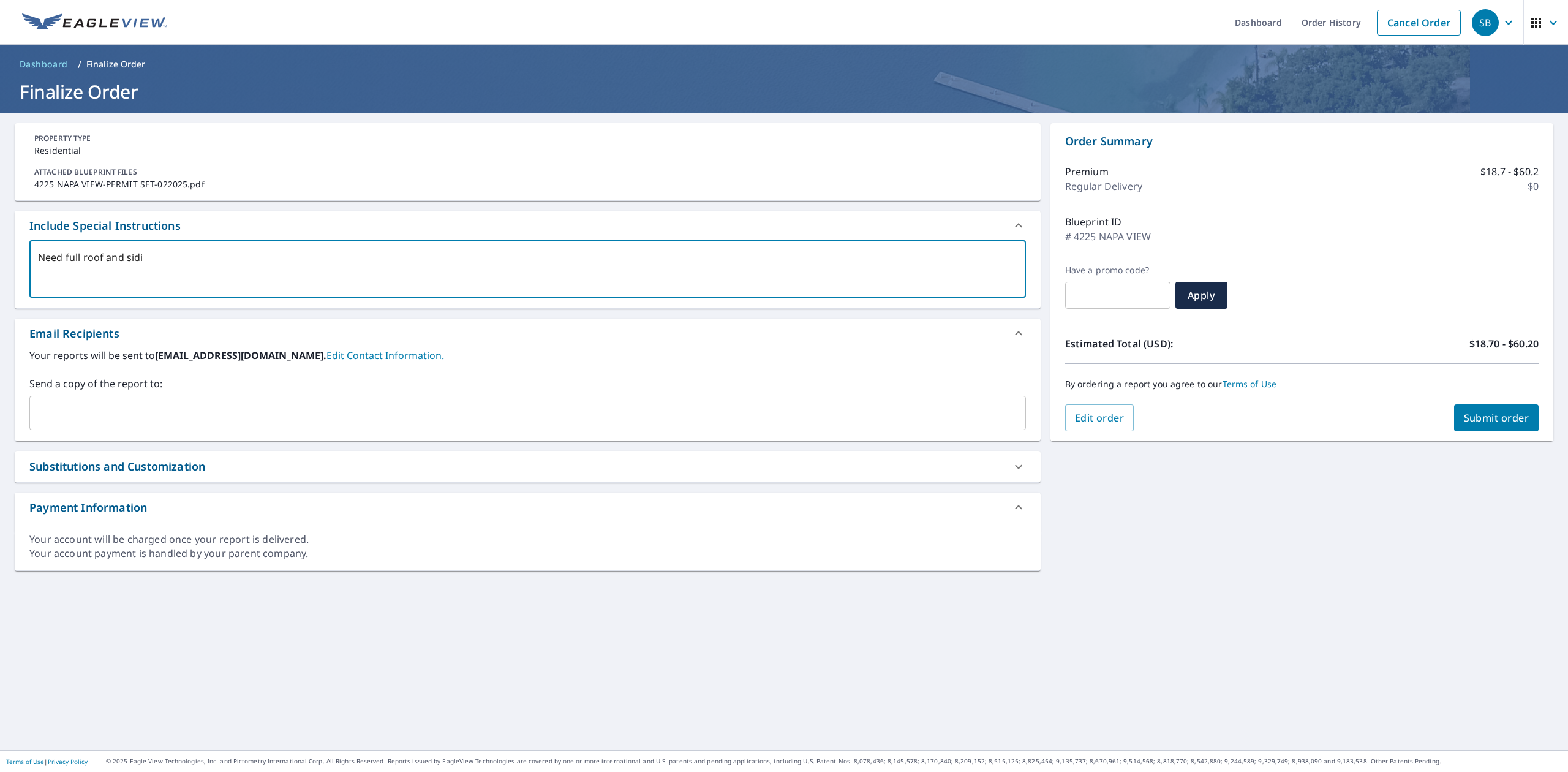
type textarea "Need full roof and sidin"
type textarea "x"
checkbox input "true"
type textarea "Need full roof and siding"
type textarea "x"
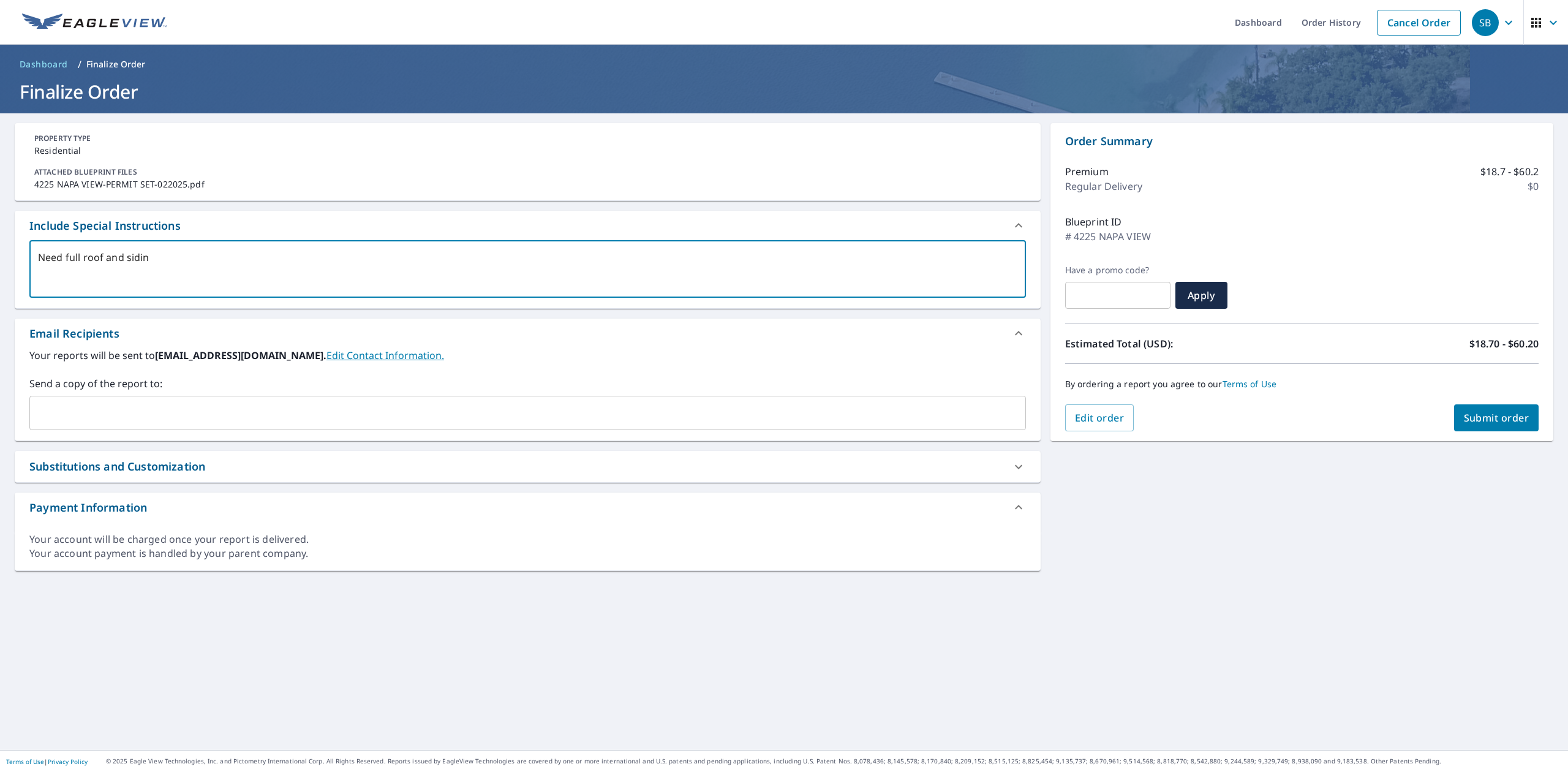
checkbox input "true"
type textarea "Need full roof and siding"
type textarea "x"
checkbox input "true"
type textarea "Need full roof and siding r"
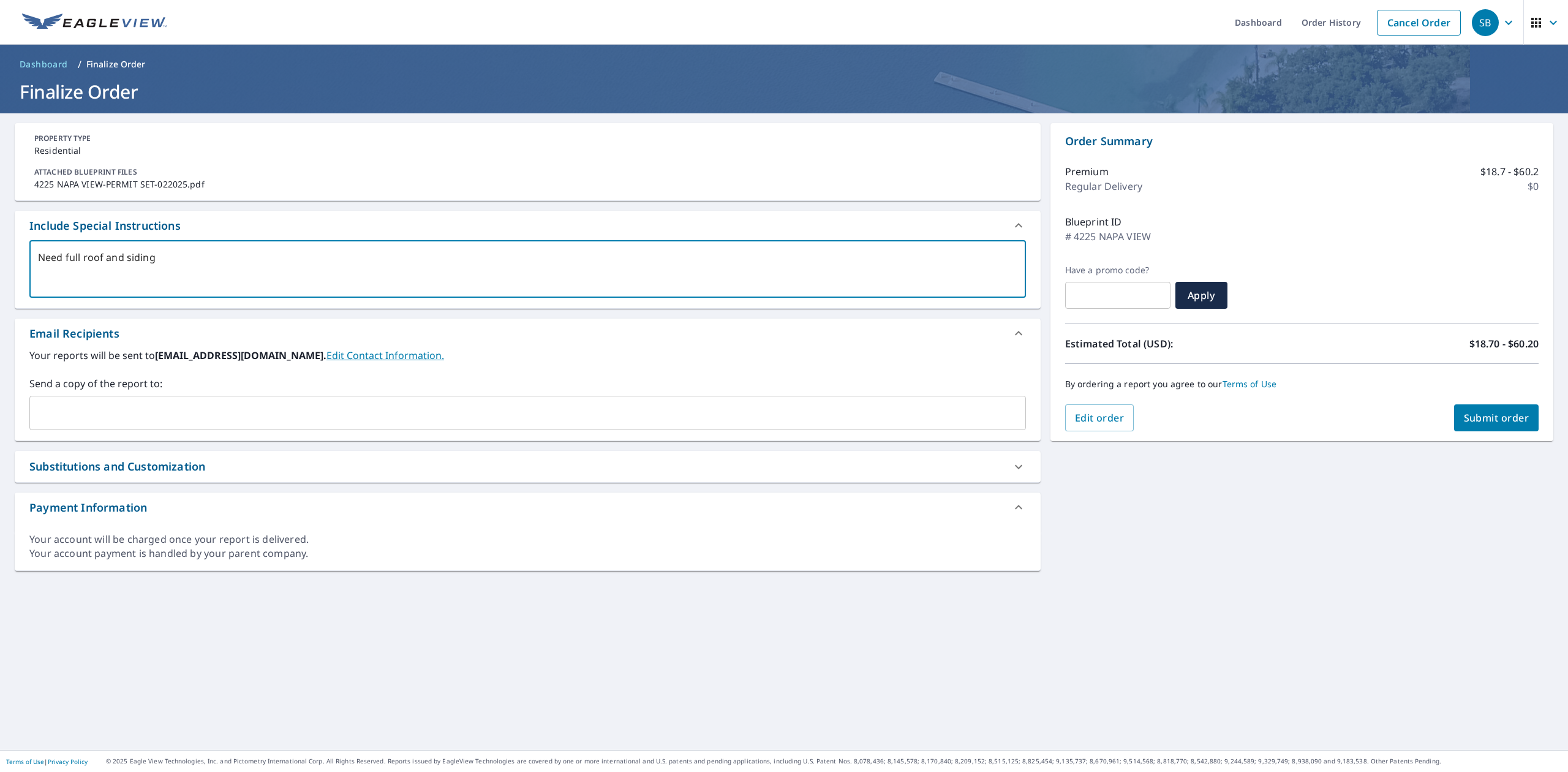
type textarea "x"
checkbox input "true"
type textarea "Need full roof and siding re"
type textarea "x"
checkbox input "true"
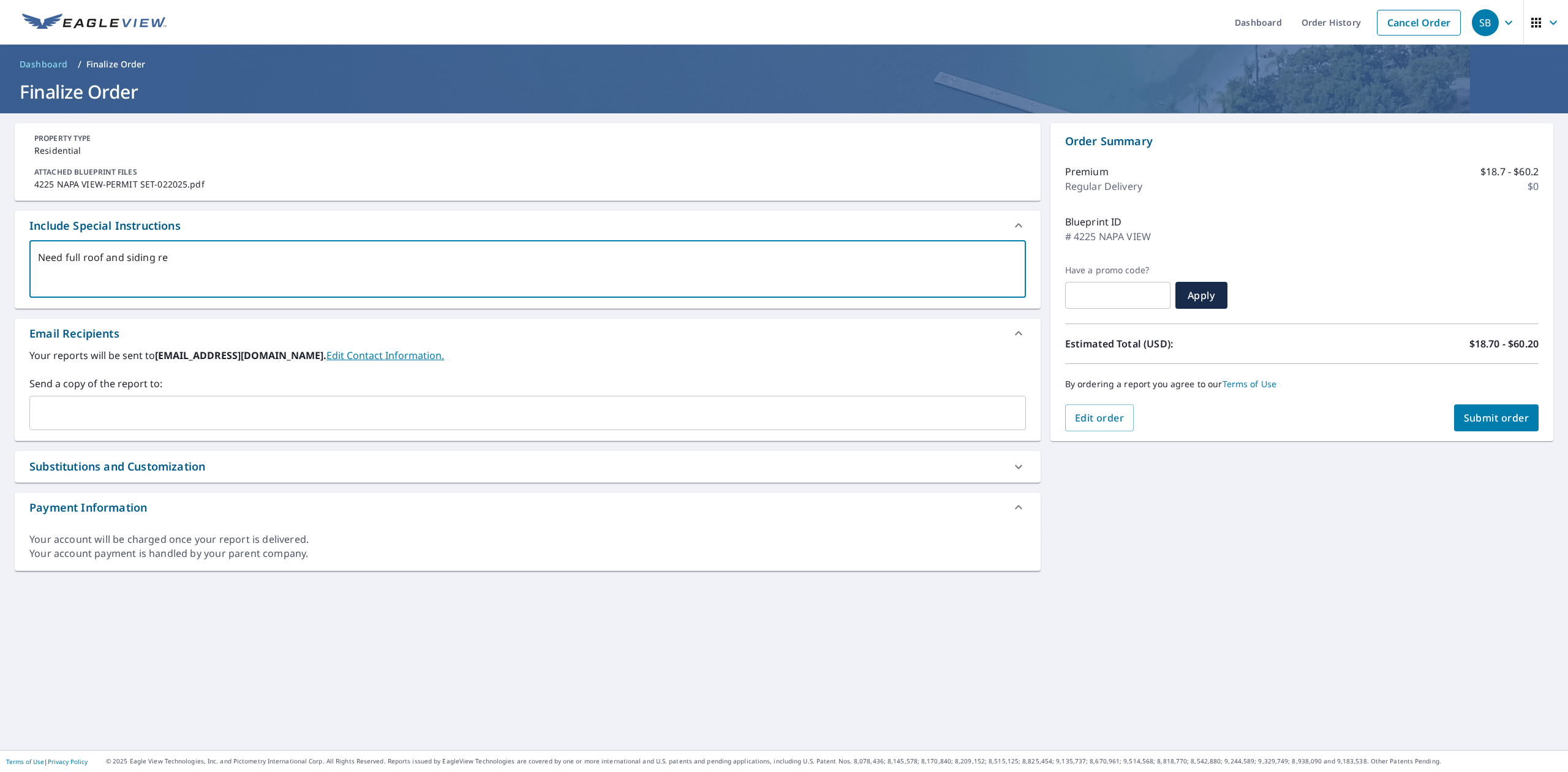
type textarea "Need full roof and siding rep"
type textarea "x"
checkbox input "true"
type textarea "Need full roof and siding repo"
type textarea "x"
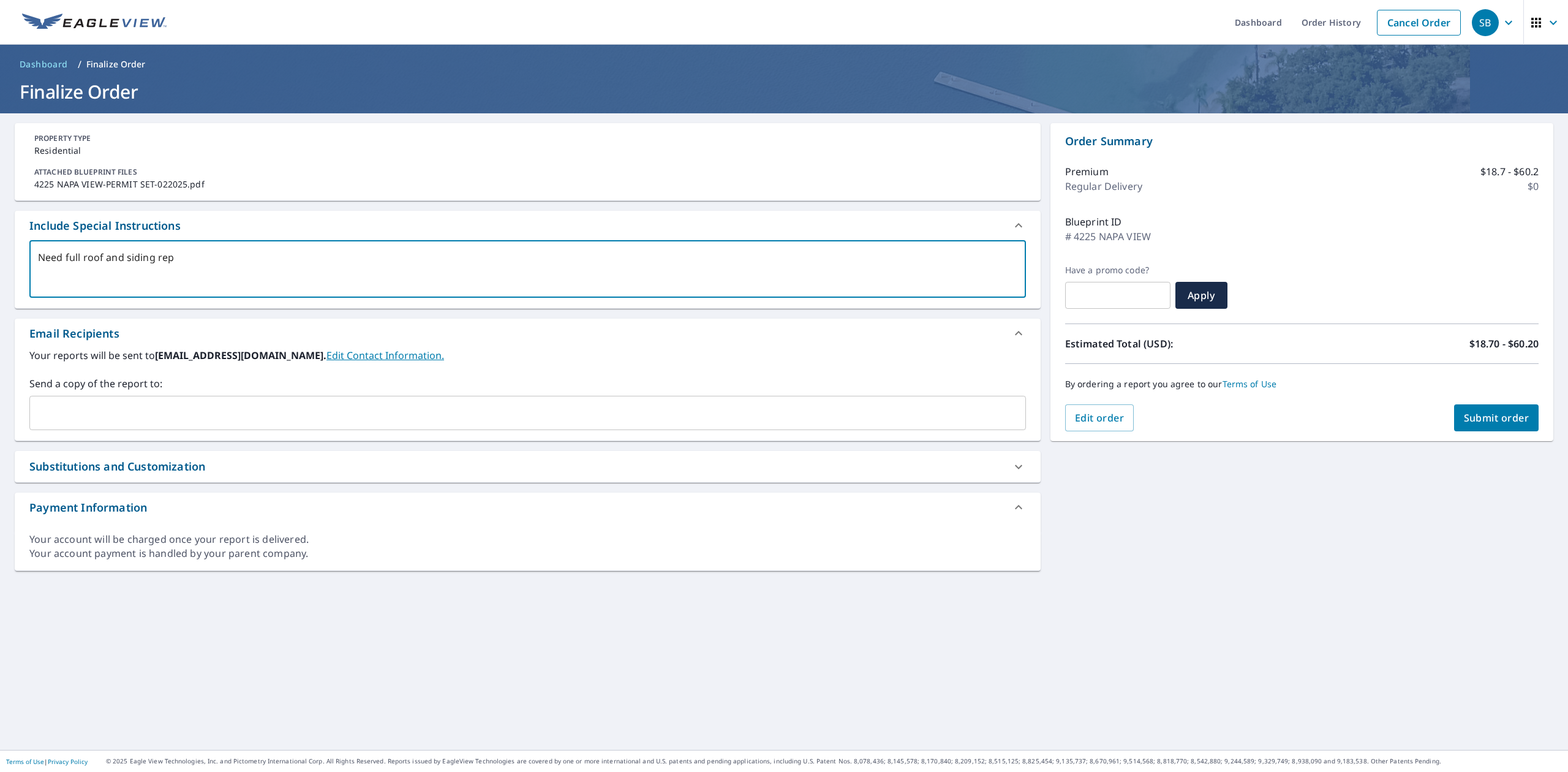
checkbox input "true"
type textarea "Need full roof and siding repor"
type textarea "x"
checkbox input "true"
type textarea "Need full roof and siding report"
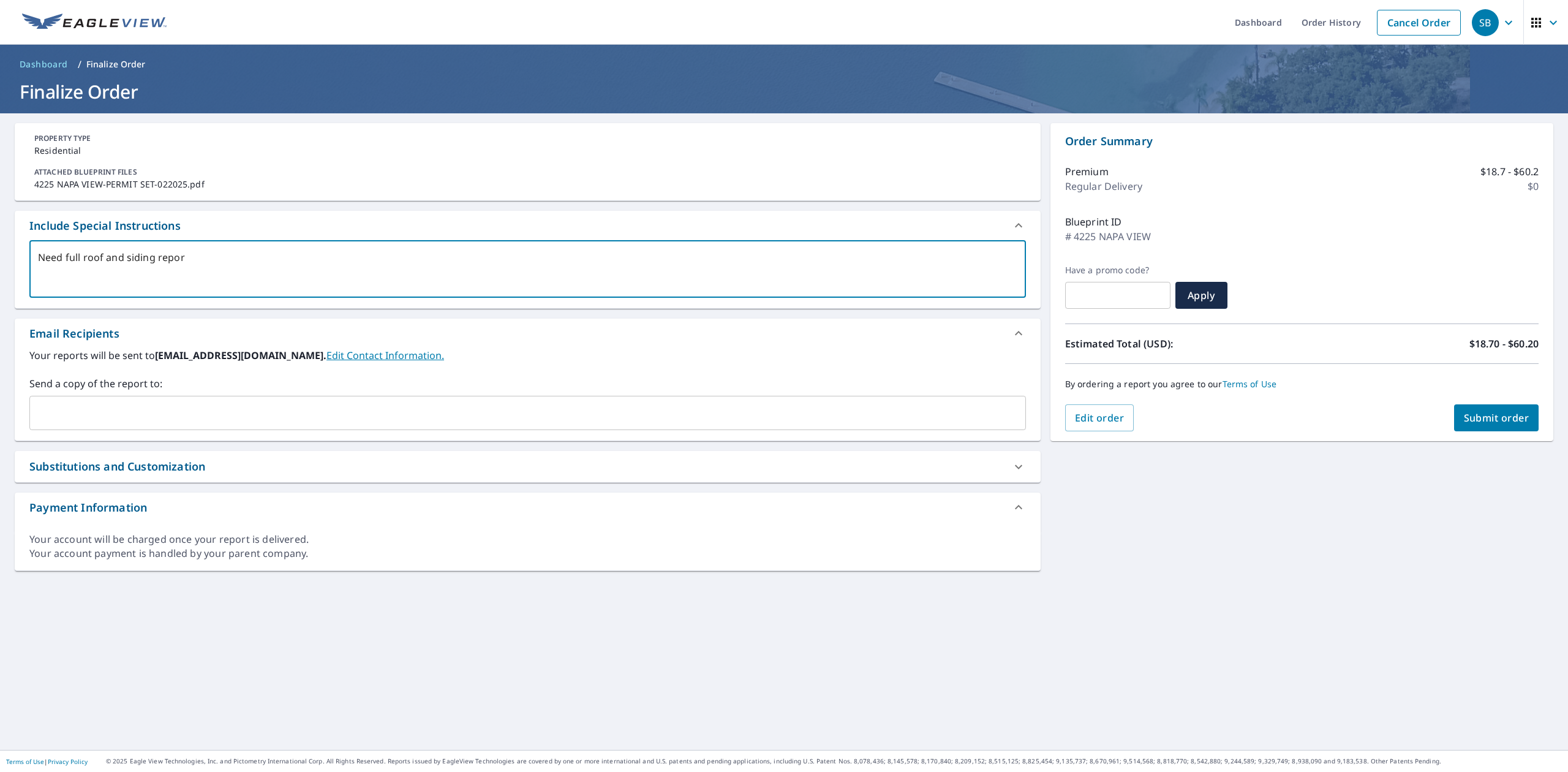
type textarea "x"
checkbox input "true"
type textarea "Need full roof and siding report."
type textarea "x"
checkbox input "true"
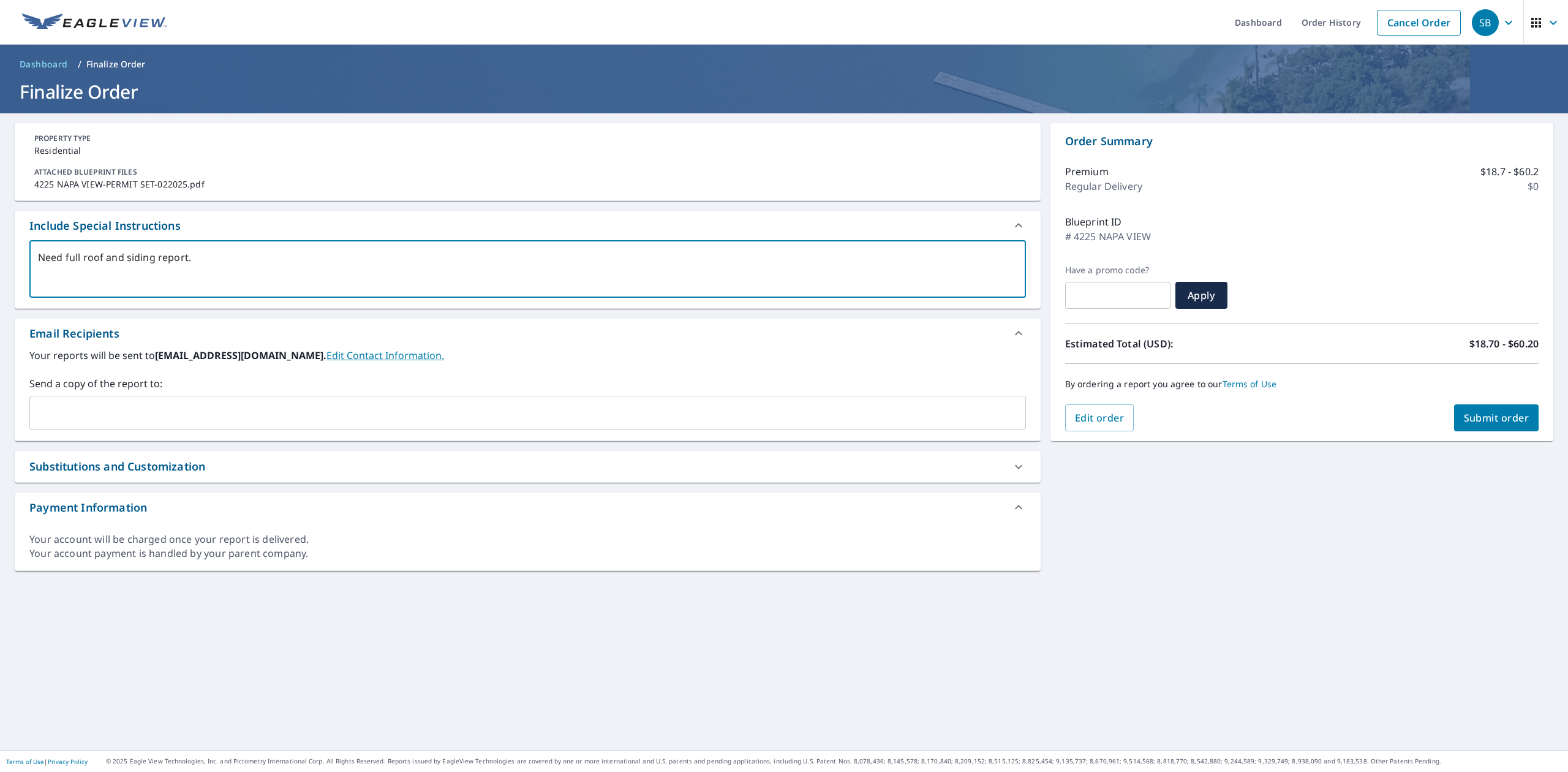
type textarea "Need full roof and siding report."
type textarea "x"
checkbox input "true"
type textarea "Need full roof and siding report."
type textarea "x"
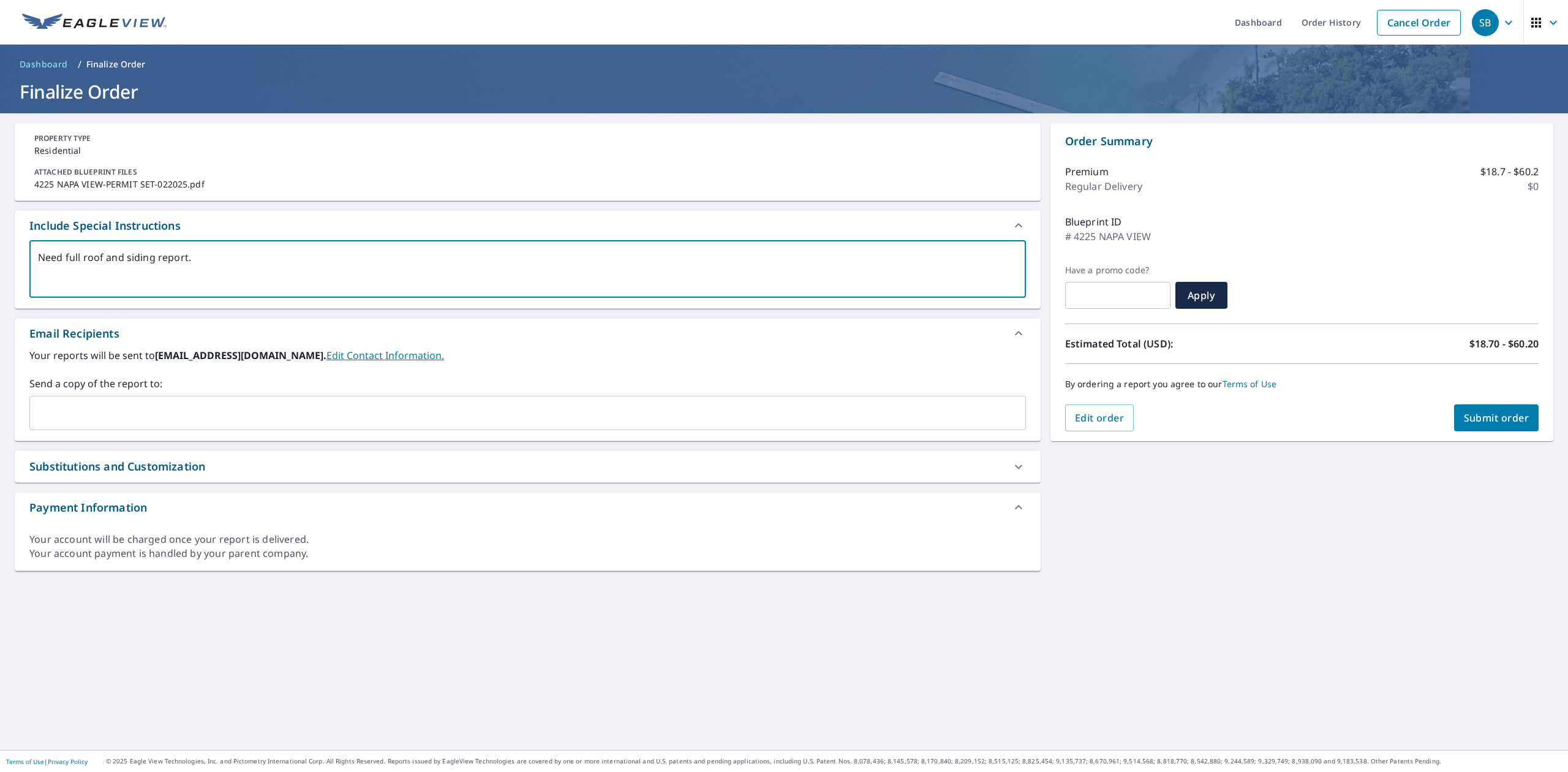
click at [164, 402] on input "text" at bounding box center [518, 413] width 967 height 23
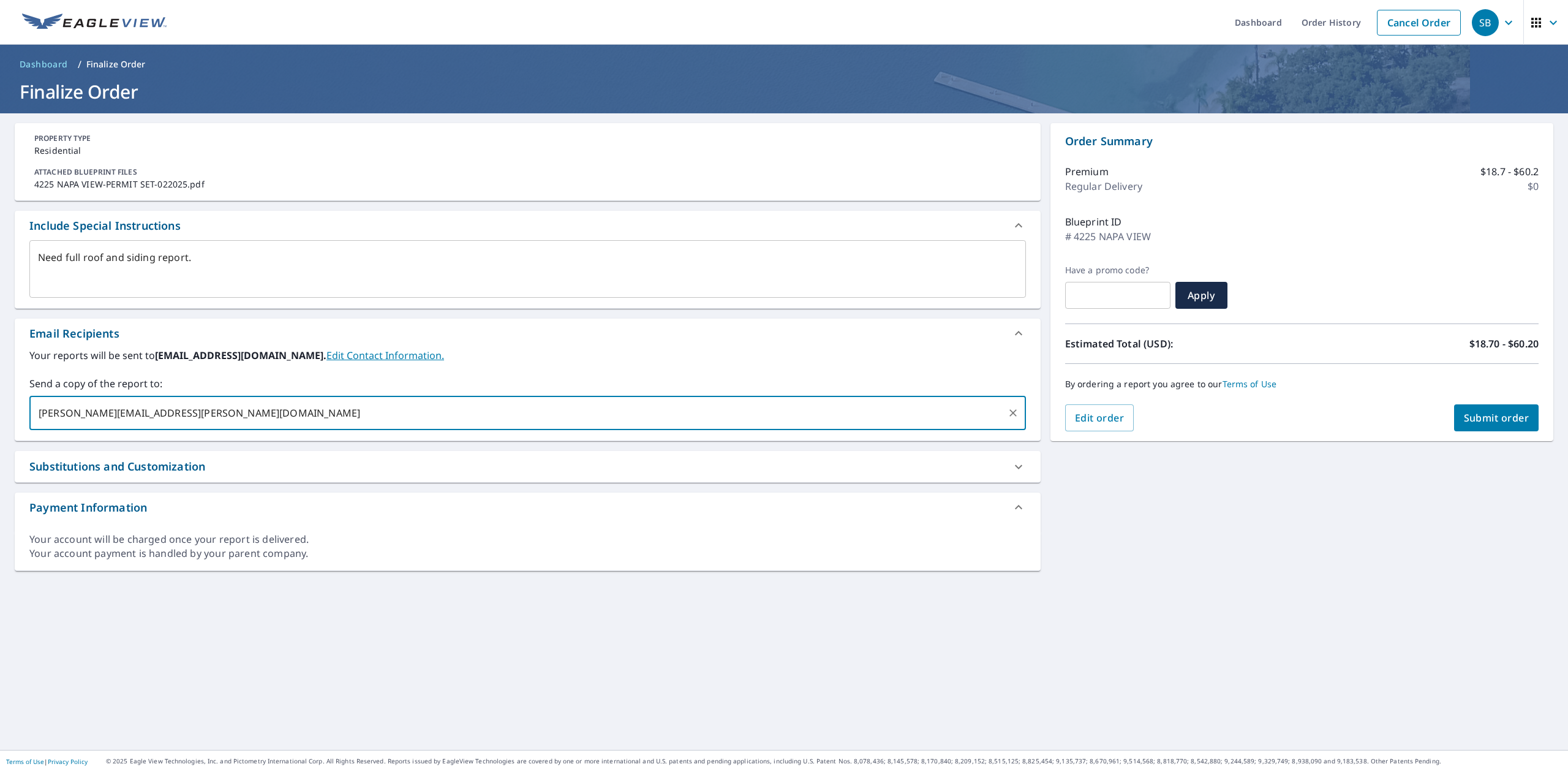
type input "[PERSON_NAME][EMAIL_ADDRESS][PERSON_NAME][DOMAIN_NAME]"
type textarea "x"
checkbox input "true"
click at [1464, 418] on span "Submit order" at bounding box center [1497, 418] width 65 height 14
type textarea "x"
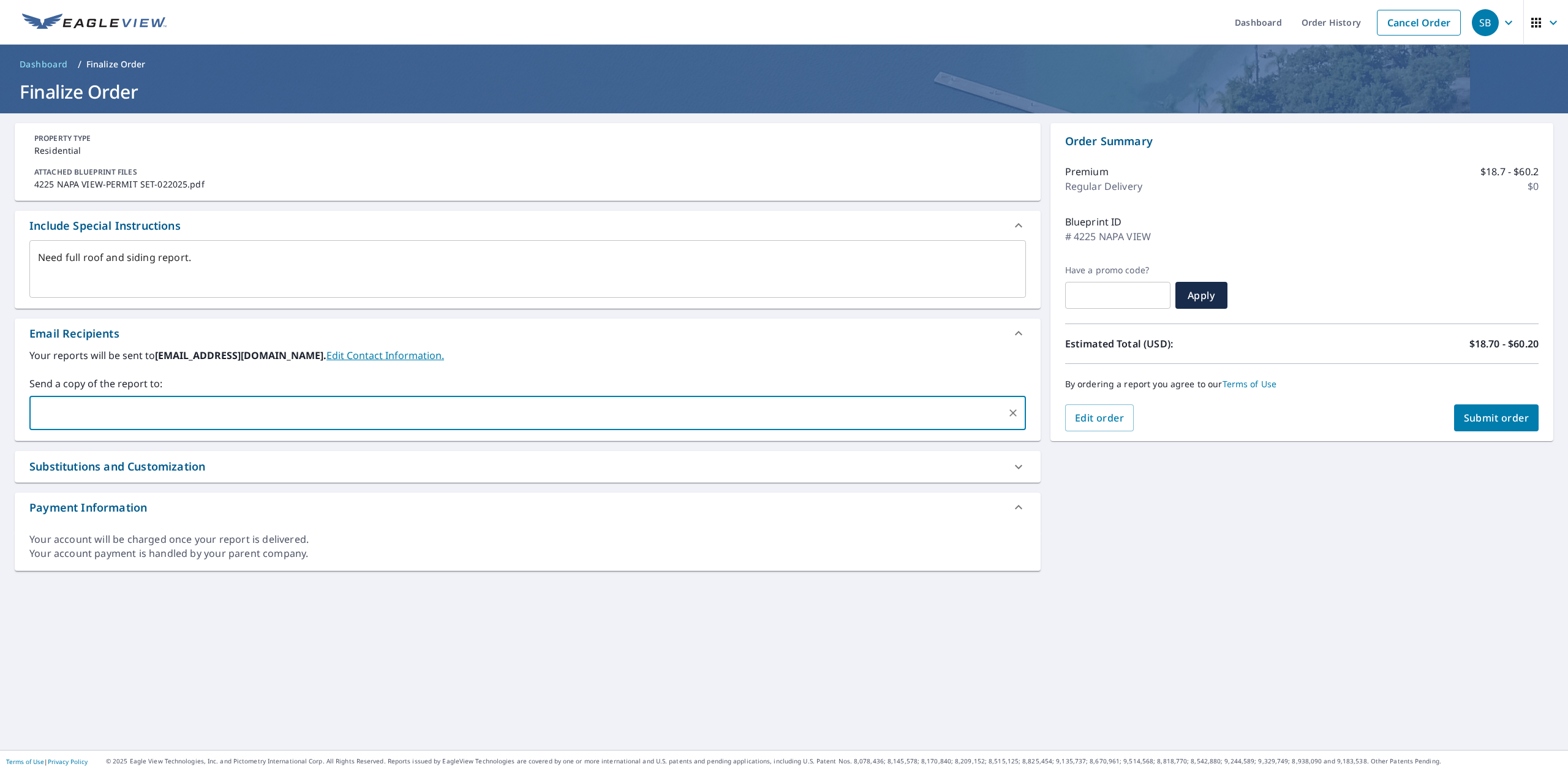
checkbox input "true"
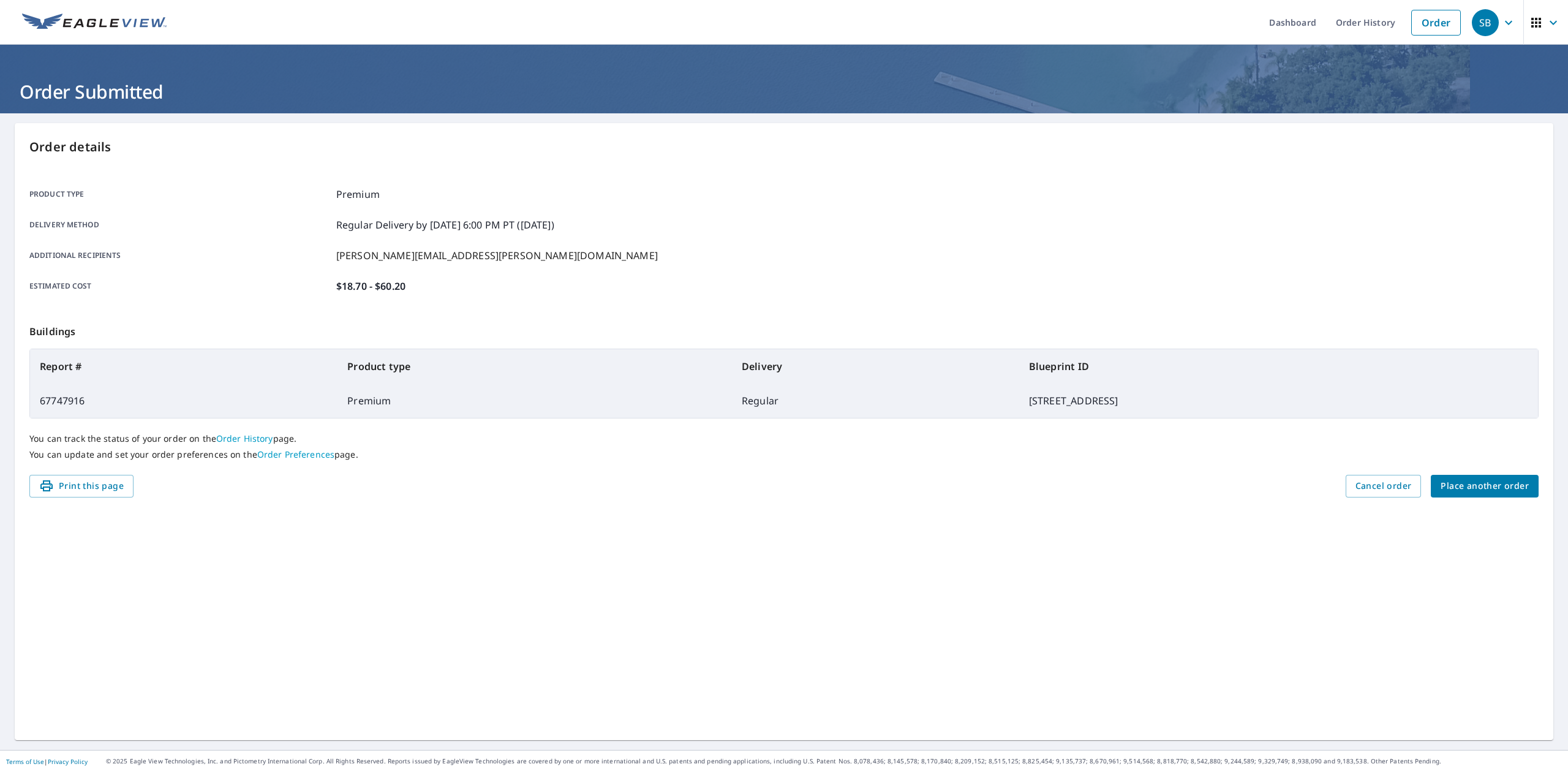
click at [78, 23] on img at bounding box center [94, 23] width 144 height 18
